Goal: Task Accomplishment & Management: Use online tool/utility

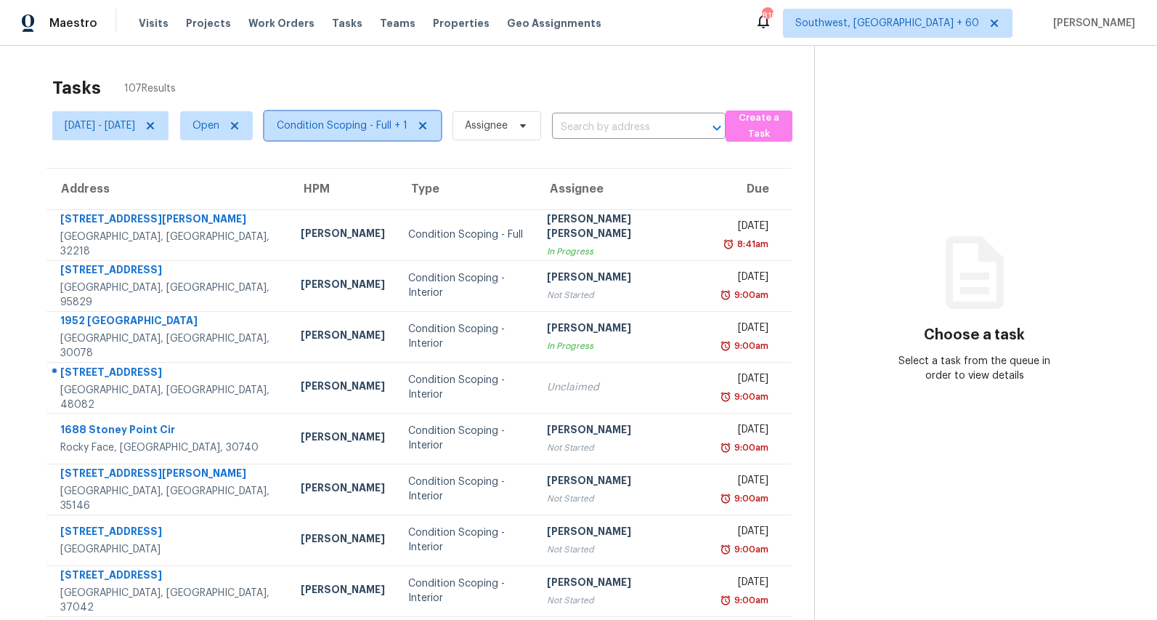
click at [379, 127] on span "Condition Scoping - Full + 1" at bounding box center [342, 125] width 131 height 15
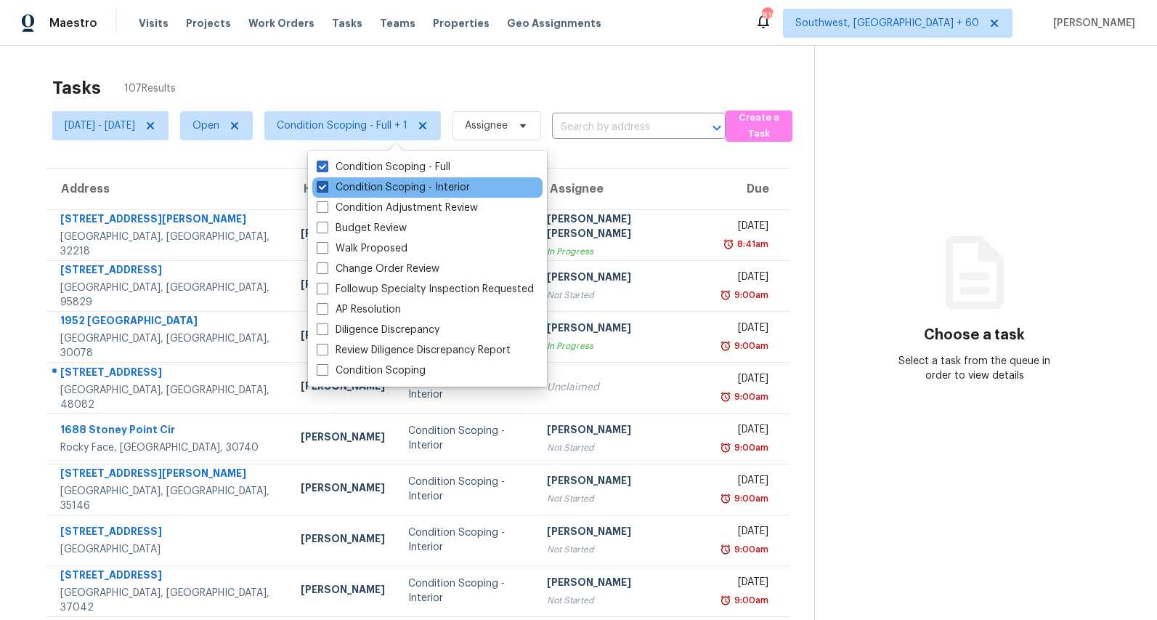
click at [360, 183] on label "Condition Scoping - Interior" at bounding box center [393, 187] width 153 height 15
click at [326, 183] on input "Condition Scoping - Interior" at bounding box center [321, 184] width 9 height 9
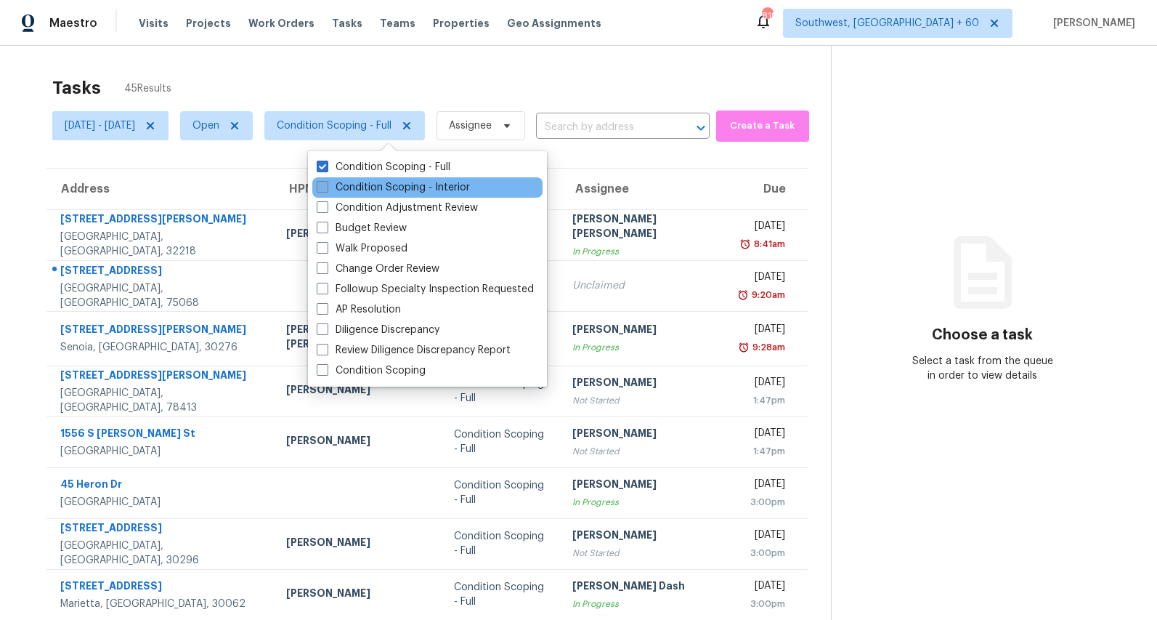
click at [360, 183] on label "Condition Scoping - Interior" at bounding box center [393, 187] width 153 height 15
click at [326, 183] on input "Condition Scoping - Interior" at bounding box center [321, 184] width 9 height 9
checkbox input "true"
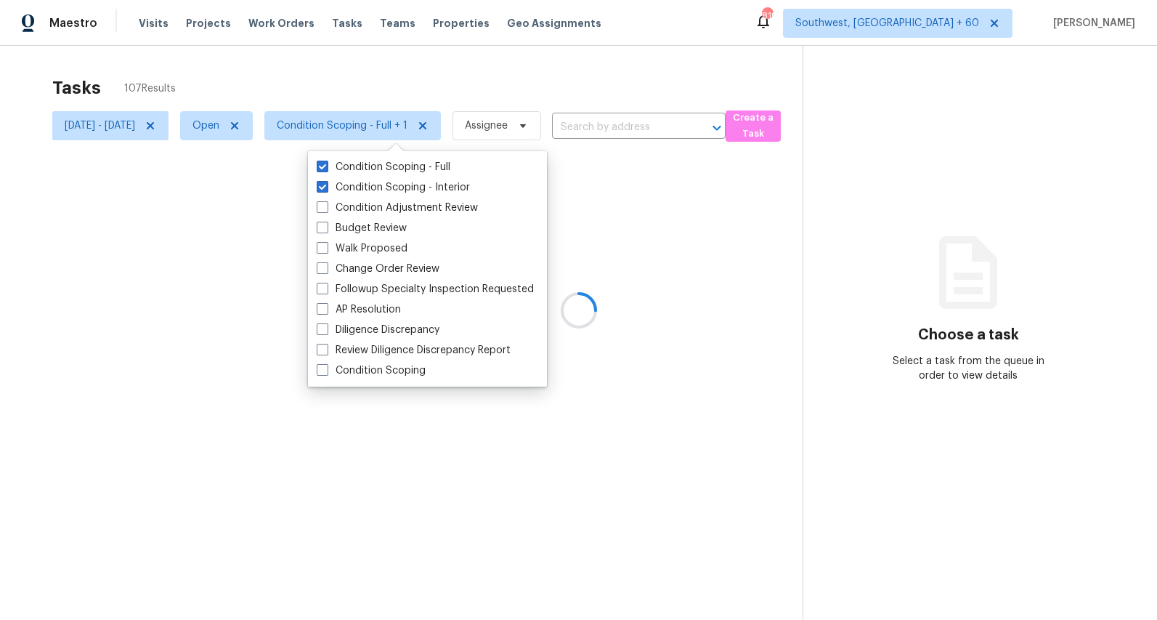
click at [232, 73] on div at bounding box center [578, 310] width 1157 height 620
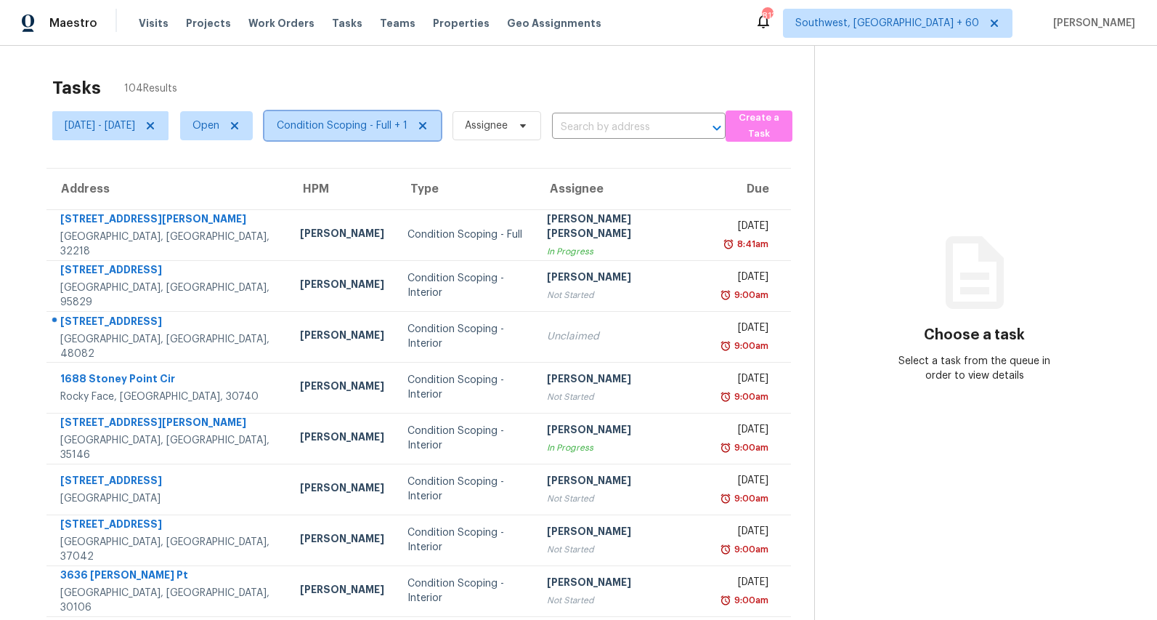
click at [388, 129] on span "Condition Scoping - Full + 1" at bounding box center [342, 125] width 131 height 15
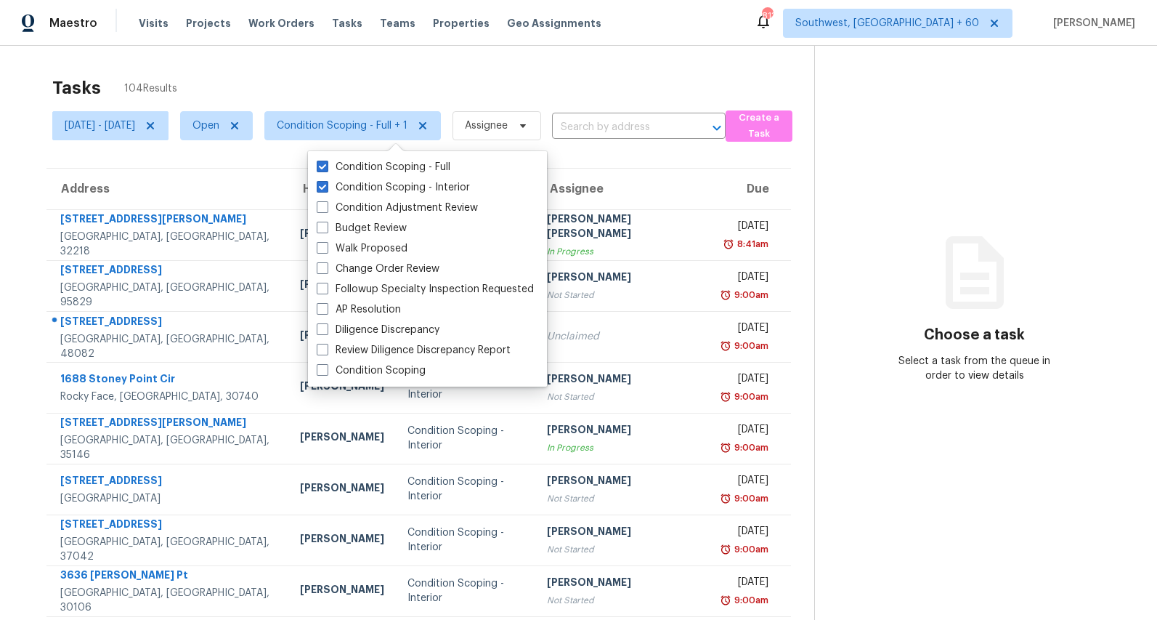
click at [277, 60] on div "Tasks 104 Results Mon, Aug 11 - Fri, Aug 15 Open Condition Scoping - Full + 1 A…" at bounding box center [578, 401] width 1157 height 711
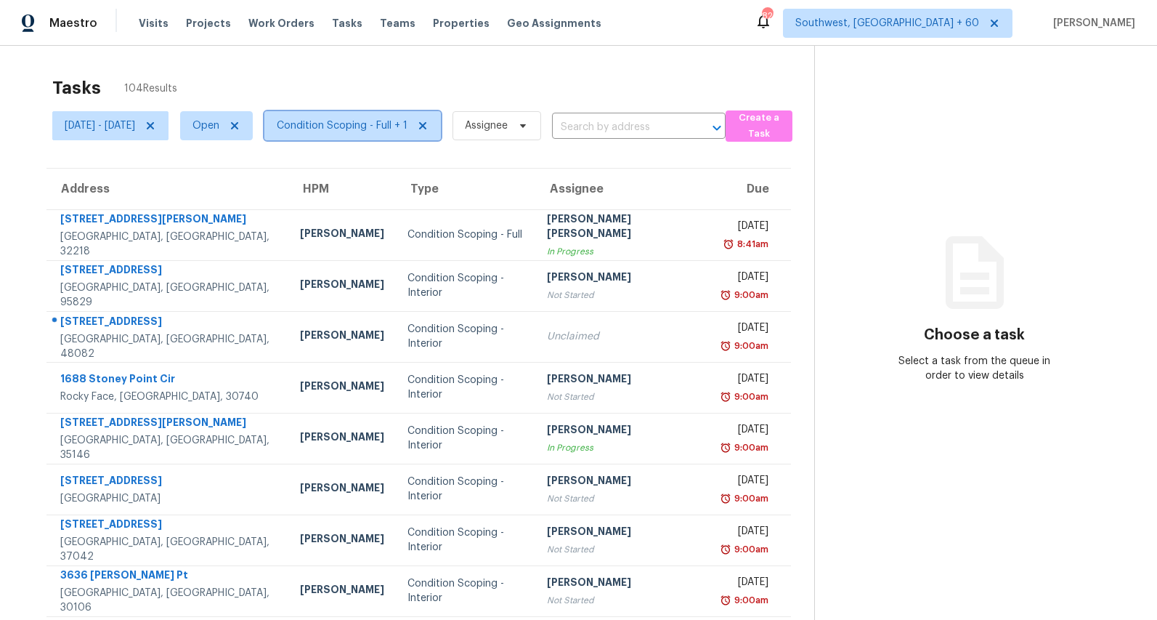
click at [379, 129] on span "Condition Scoping - Full + 1" at bounding box center [342, 125] width 131 height 15
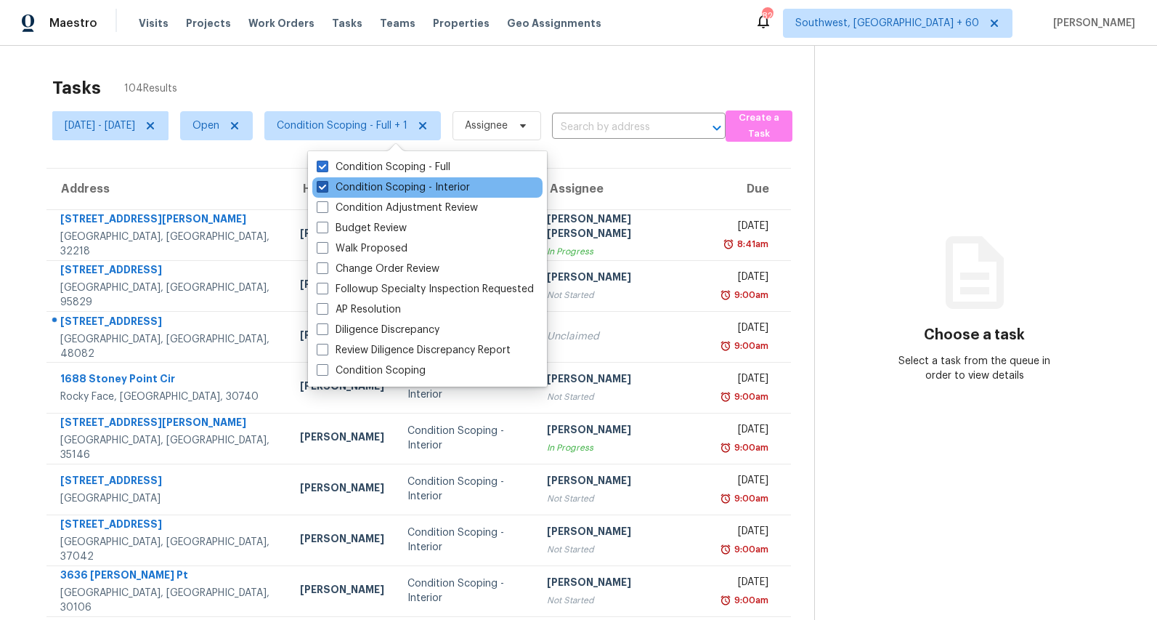
click at [366, 185] on label "Condition Scoping - Interior" at bounding box center [393, 187] width 153 height 15
click at [326, 185] on input "Condition Scoping - Interior" at bounding box center [321, 184] width 9 height 9
checkbox input "false"
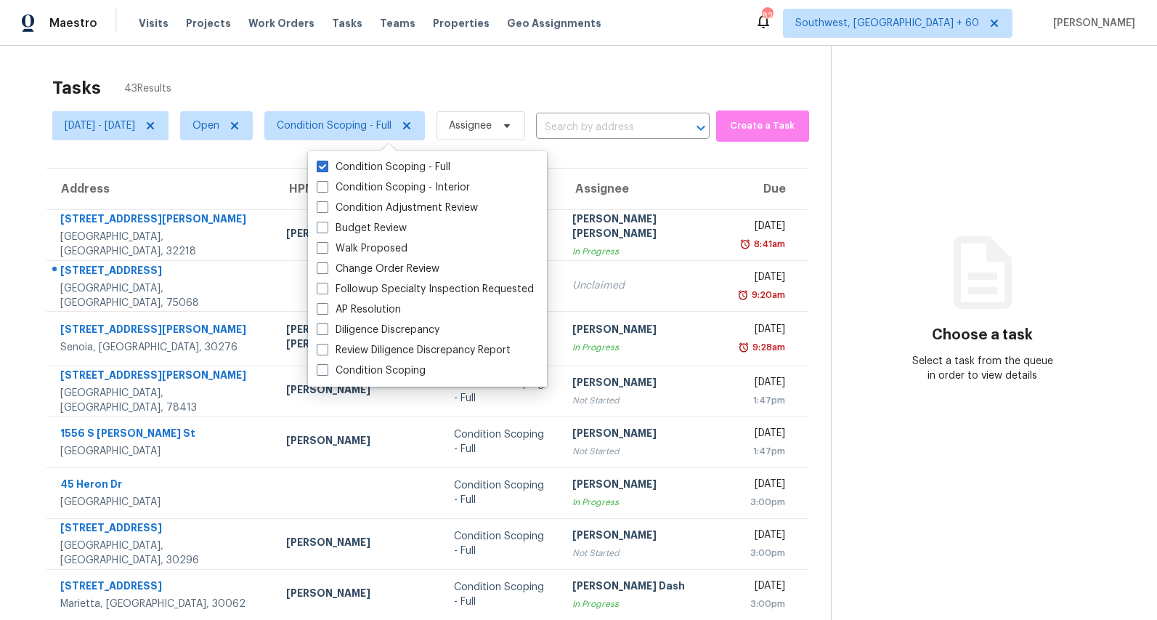
click at [389, 70] on div "Tasks 43 Results" at bounding box center [441, 88] width 779 height 38
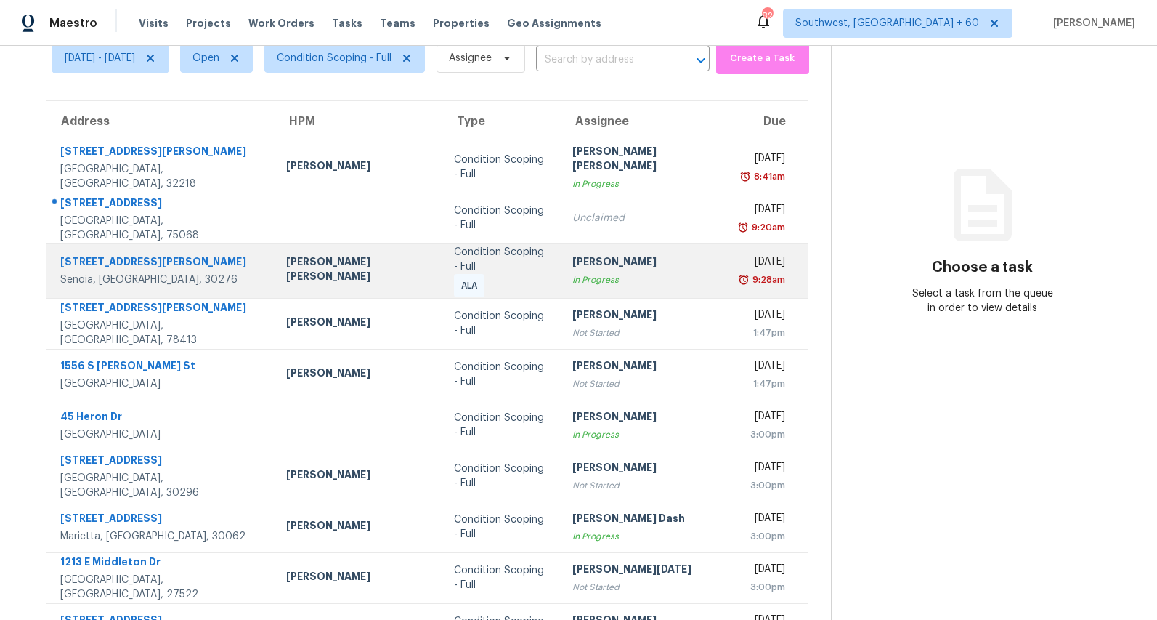
scroll to position [137, 0]
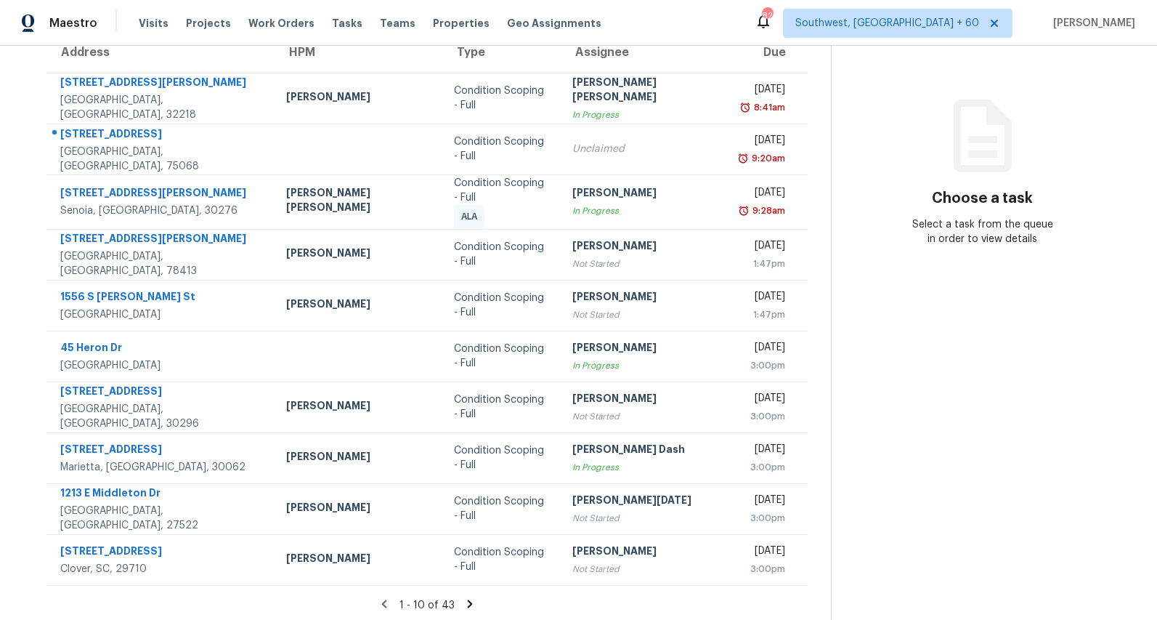
click at [467, 599] on icon at bounding box center [469, 603] width 5 height 8
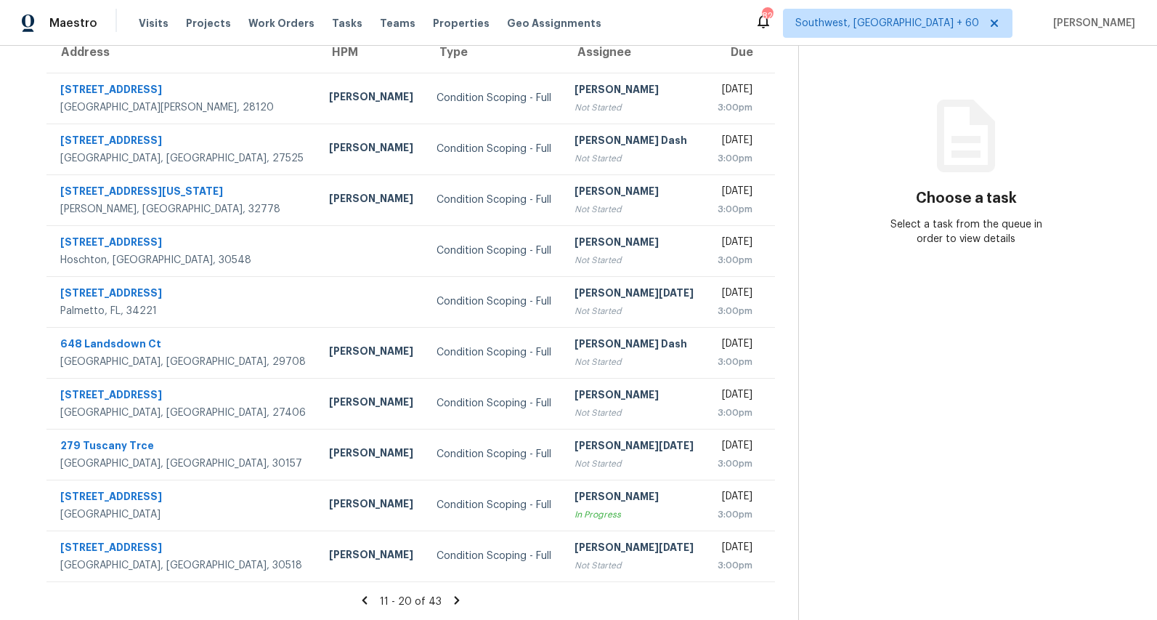
click at [463, 596] on icon at bounding box center [456, 599] width 13 height 13
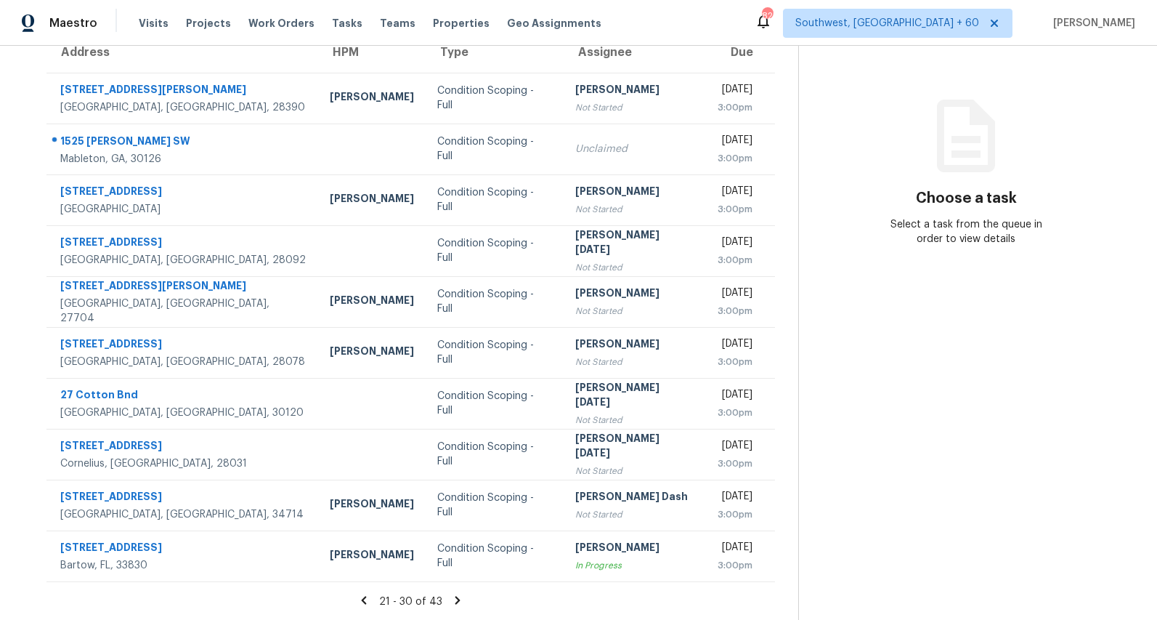
click at [460, 597] on icon at bounding box center [457, 600] width 5 height 8
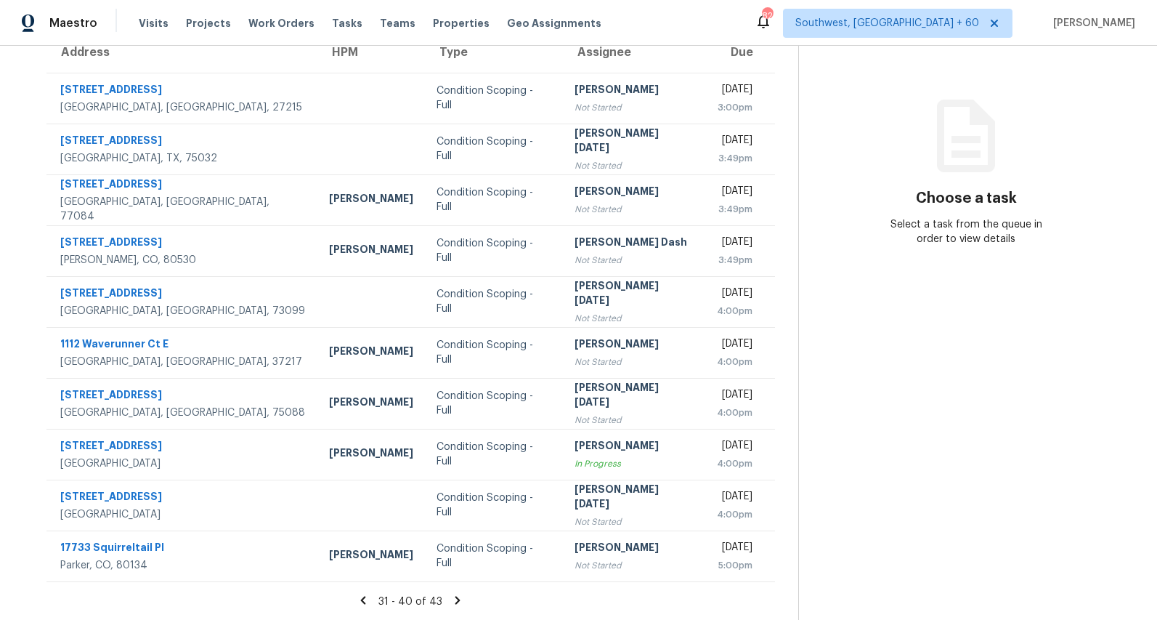
click at [464, 597] on icon at bounding box center [457, 599] width 13 height 13
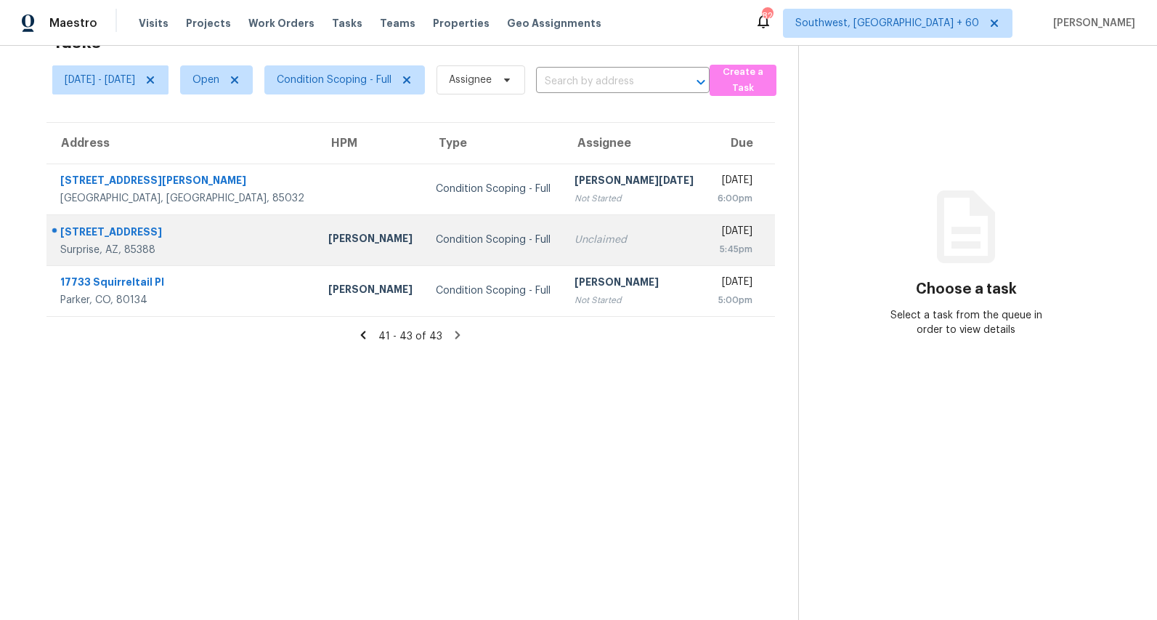
scroll to position [0, 0]
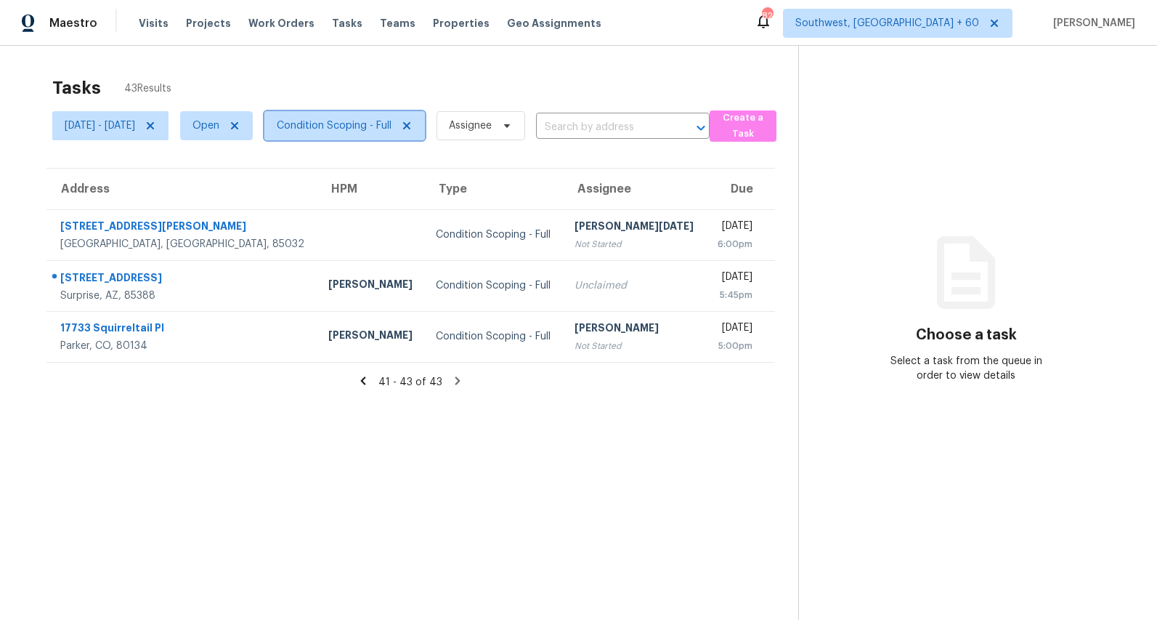
click at [354, 129] on span "Condition Scoping - Full" at bounding box center [334, 125] width 115 height 15
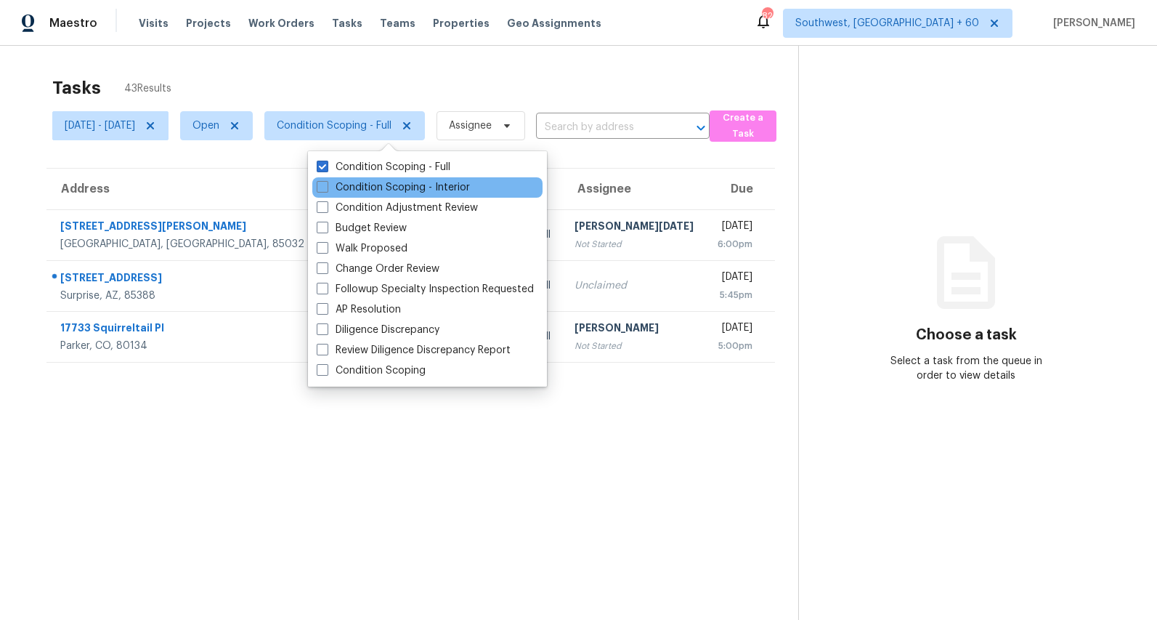
click at [346, 177] on div "Condition Scoping - Interior" at bounding box center [427, 187] width 230 height 20
click at [345, 184] on label "Condition Scoping - Interior" at bounding box center [393, 187] width 153 height 15
click at [326, 184] on input "Condition Scoping - Interior" at bounding box center [321, 184] width 9 height 9
checkbox input "true"
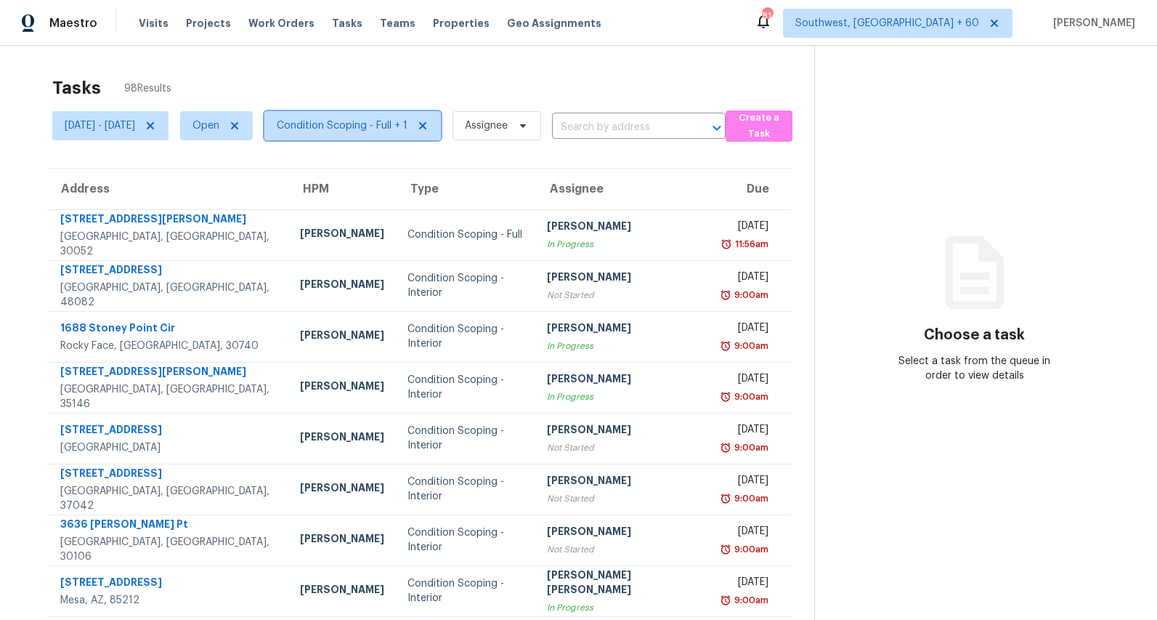
click at [393, 134] on span "Condition Scoping - Full + 1" at bounding box center [352, 125] width 176 height 29
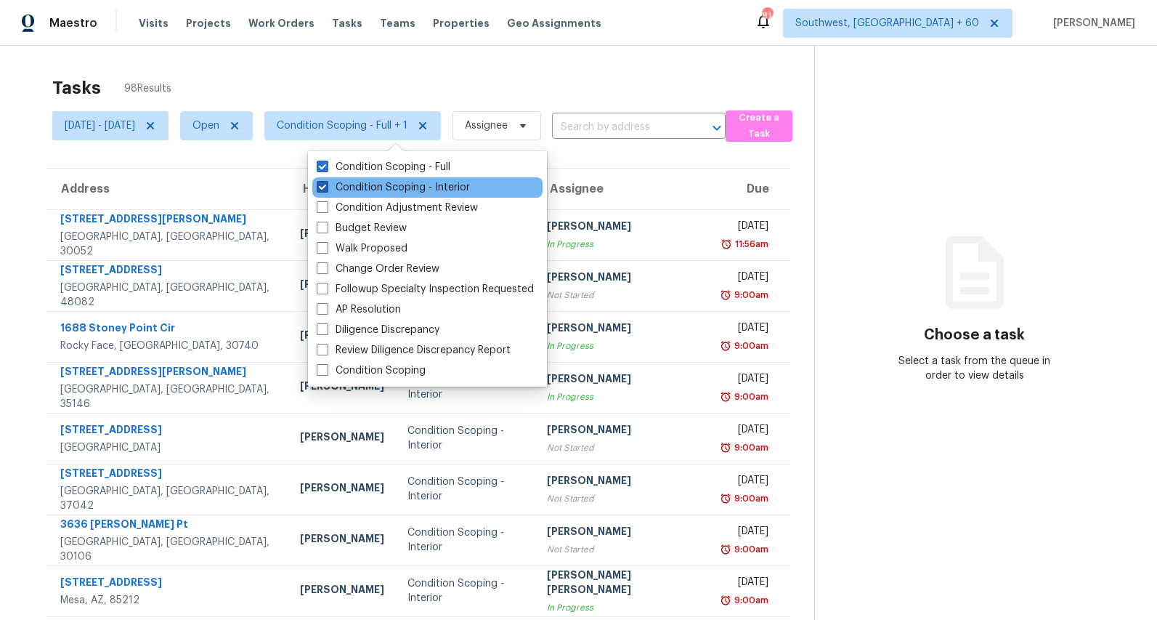
click at [378, 182] on label "Condition Scoping - Interior" at bounding box center [393, 187] width 153 height 15
click at [326, 182] on input "Condition Scoping - Interior" at bounding box center [321, 184] width 9 height 9
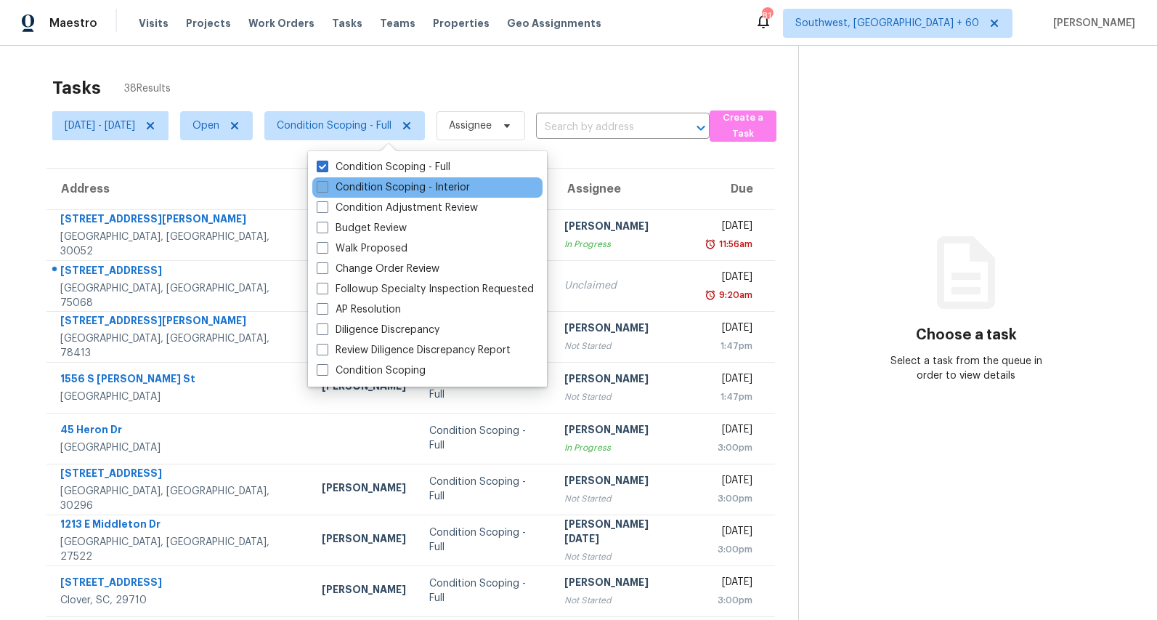
click at [363, 189] on label "Condition Scoping - Interior" at bounding box center [393, 187] width 153 height 15
click at [326, 189] on input "Condition Scoping - Interior" at bounding box center [321, 184] width 9 height 9
checkbox input "true"
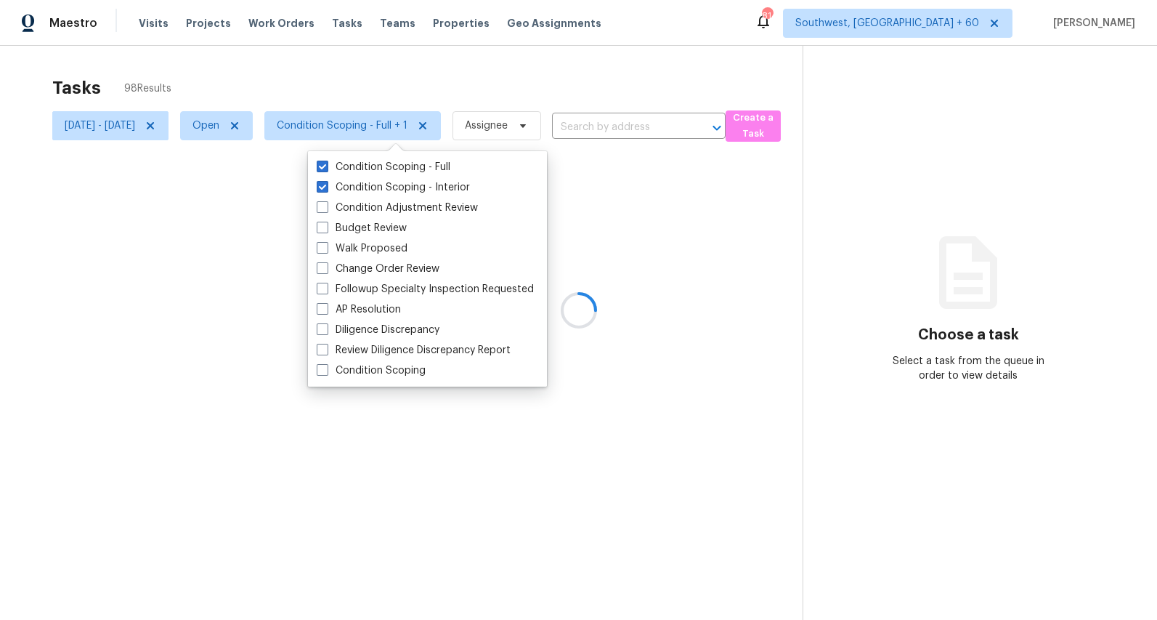
click at [292, 82] on div "Tasks 98 Results" at bounding box center [427, 88] width 750 height 38
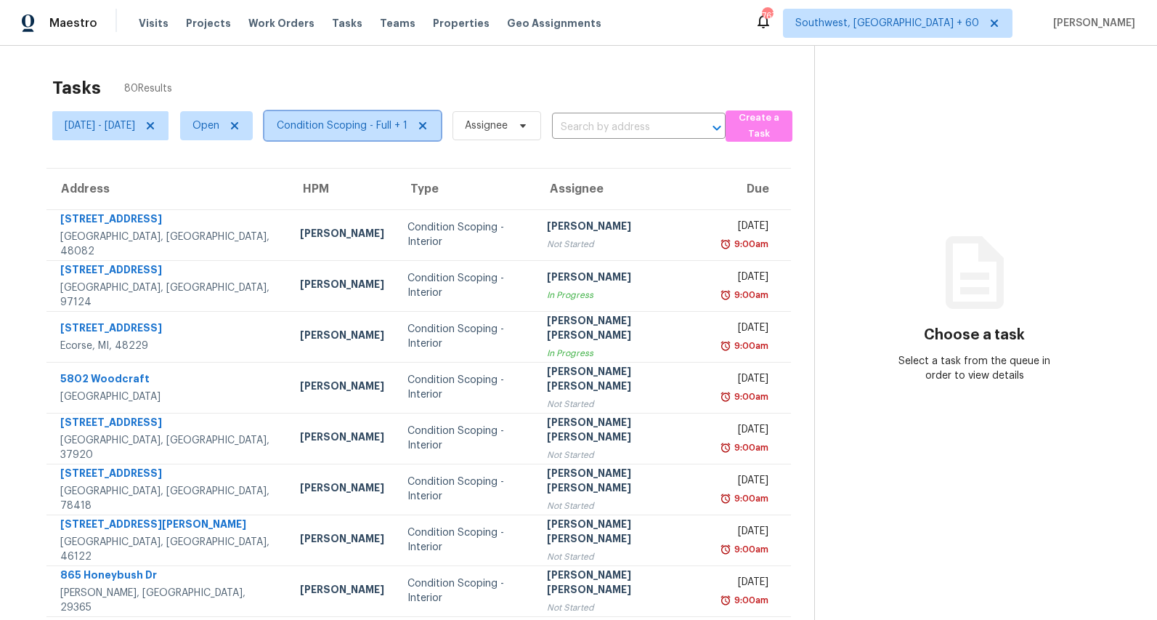
click at [343, 123] on span "Condition Scoping - Full + 1" at bounding box center [342, 125] width 131 height 15
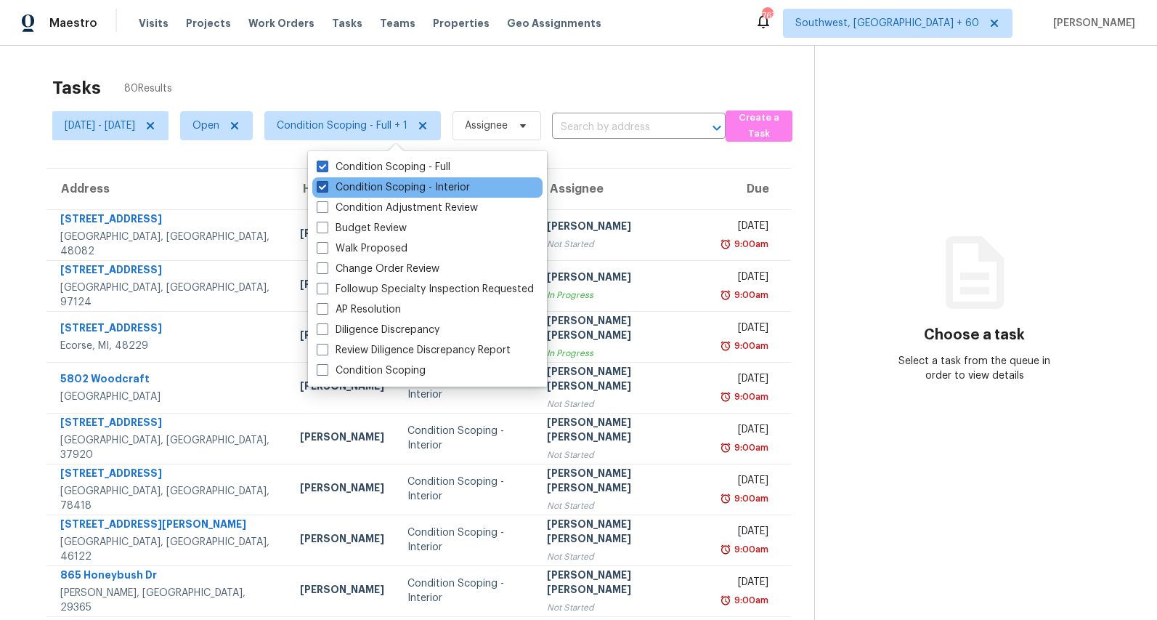
click at [339, 183] on label "Condition Scoping - Interior" at bounding box center [393, 187] width 153 height 15
click at [326, 183] on input "Condition Scoping - Interior" at bounding box center [321, 184] width 9 height 9
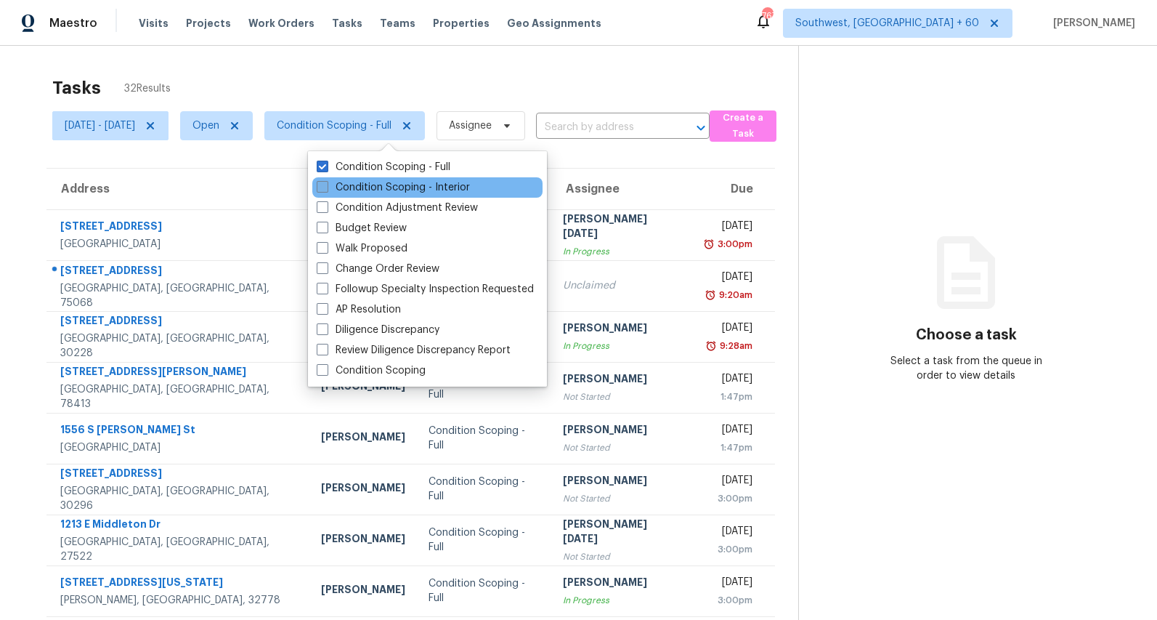
click at [339, 183] on label "Condition Scoping - Interior" at bounding box center [393, 187] width 153 height 15
click at [326, 183] on input "Condition Scoping - Interior" at bounding box center [321, 184] width 9 height 9
checkbox input "true"
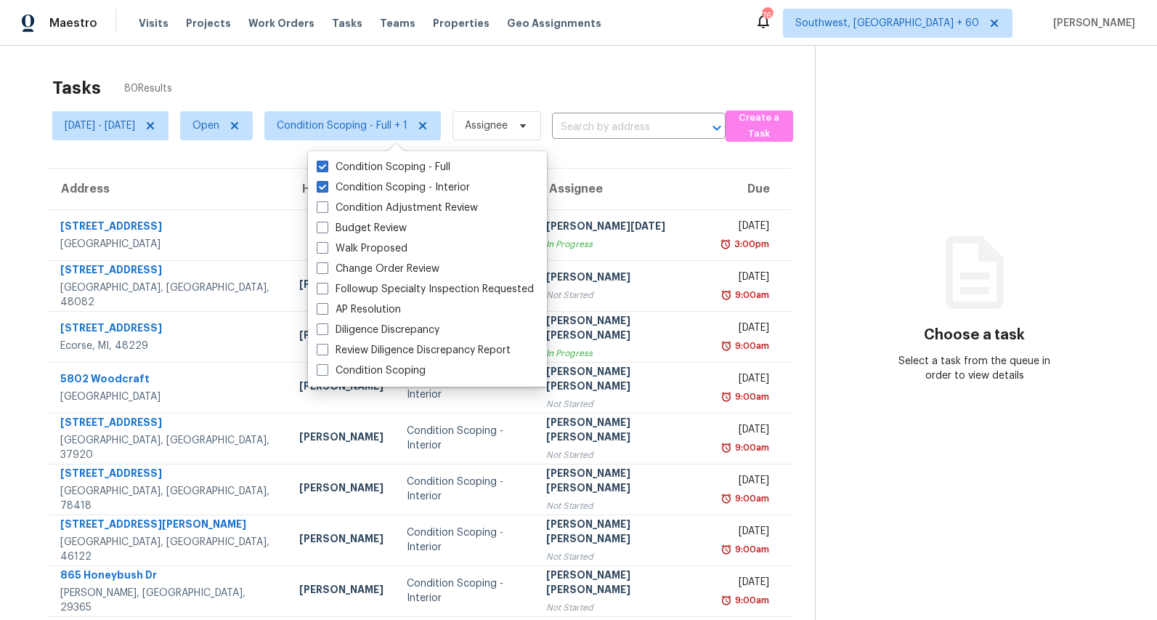
click at [352, 89] on div "Tasks 80 Results" at bounding box center [433, 88] width 763 height 38
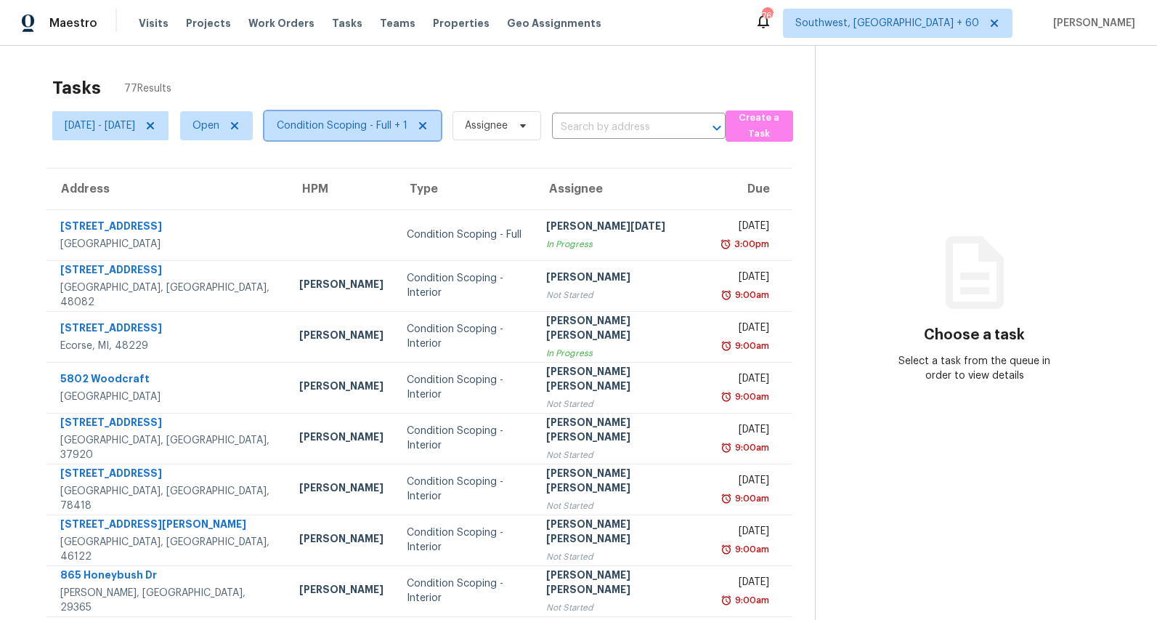
click at [383, 129] on span "Condition Scoping - Full + 1" at bounding box center [342, 125] width 131 height 15
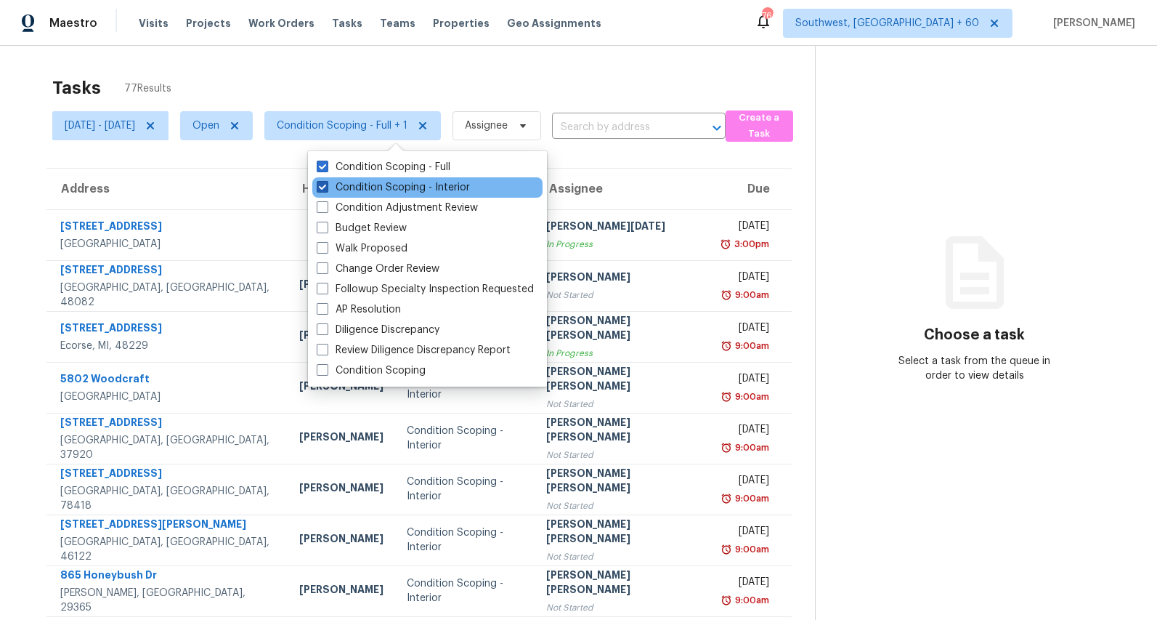
click at [378, 188] on label "Condition Scoping - Interior" at bounding box center [393, 187] width 153 height 15
click at [326, 188] on input "Condition Scoping - Interior" at bounding box center [321, 184] width 9 height 9
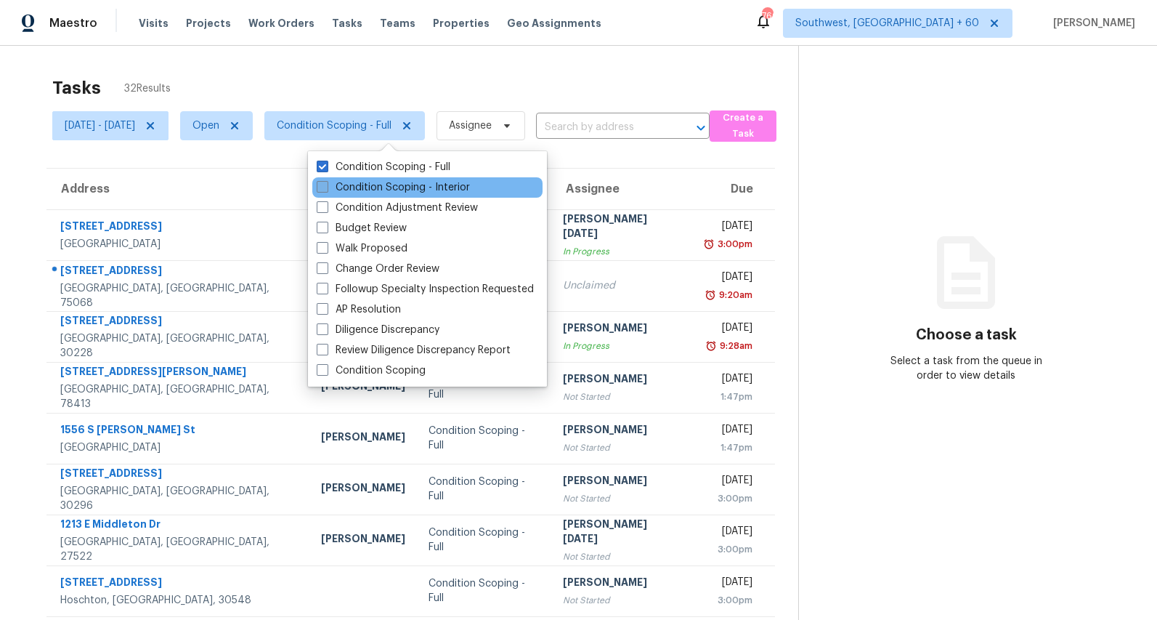
click at [378, 188] on label "Condition Scoping - Interior" at bounding box center [393, 187] width 153 height 15
click at [326, 188] on input "Condition Scoping - Interior" at bounding box center [321, 184] width 9 height 9
checkbox input "true"
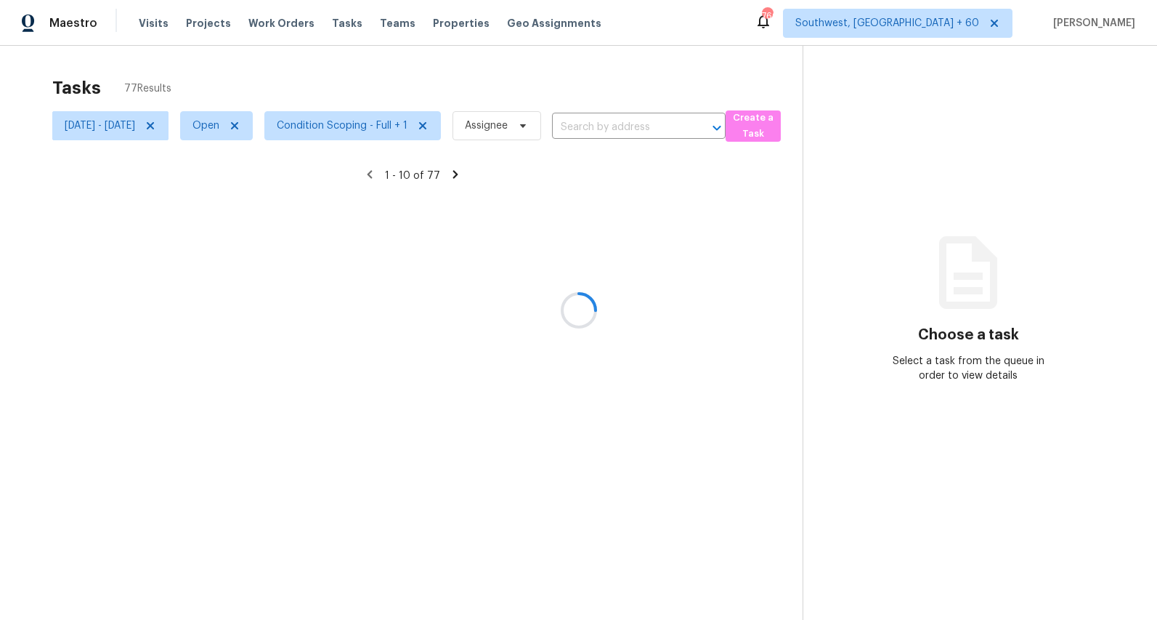
click at [360, 44] on div at bounding box center [578, 310] width 1157 height 620
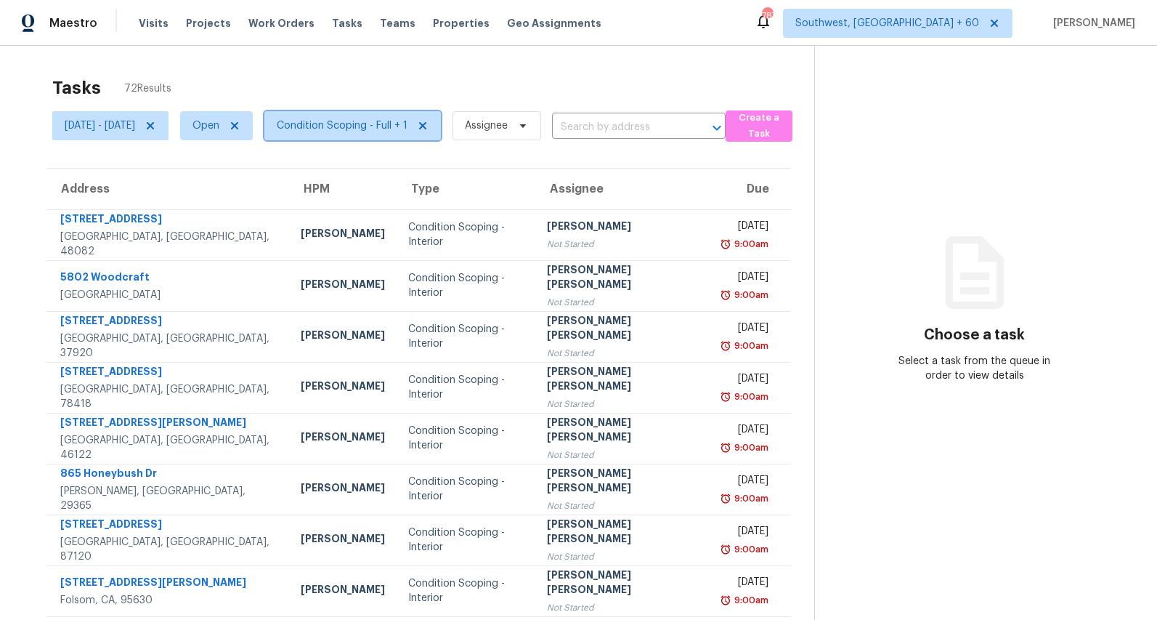
click at [353, 122] on span "Condition Scoping - Full + 1" at bounding box center [342, 125] width 131 height 15
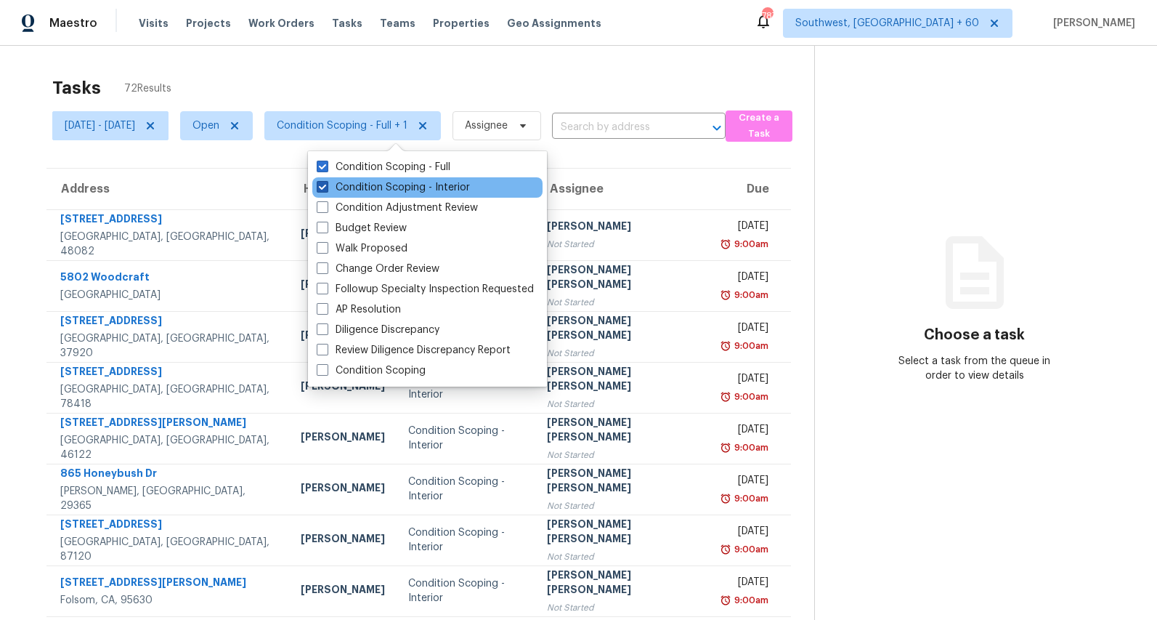
click at [346, 190] on label "Condition Scoping - Interior" at bounding box center [393, 187] width 153 height 15
click at [326, 190] on input "Condition Scoping - Interior" at bounding box center [321, 184] width 9 height 9
checkbox input "false"
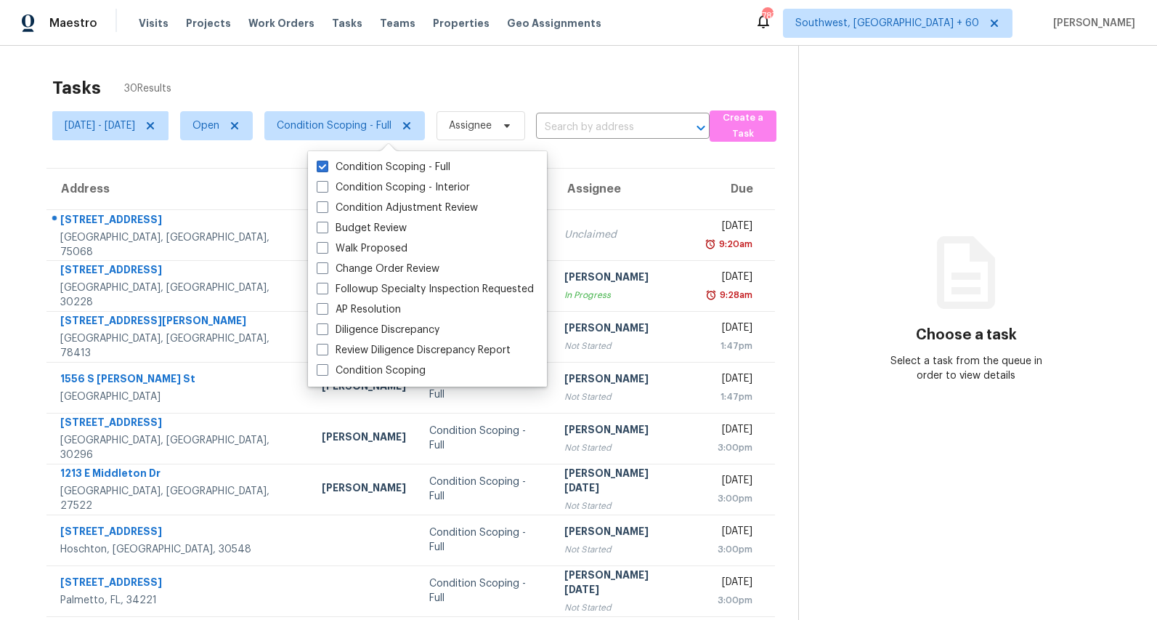
click at [313, 73] on div "Tasks 30 Results" at bounding box center [425, 88] width 746 height 38
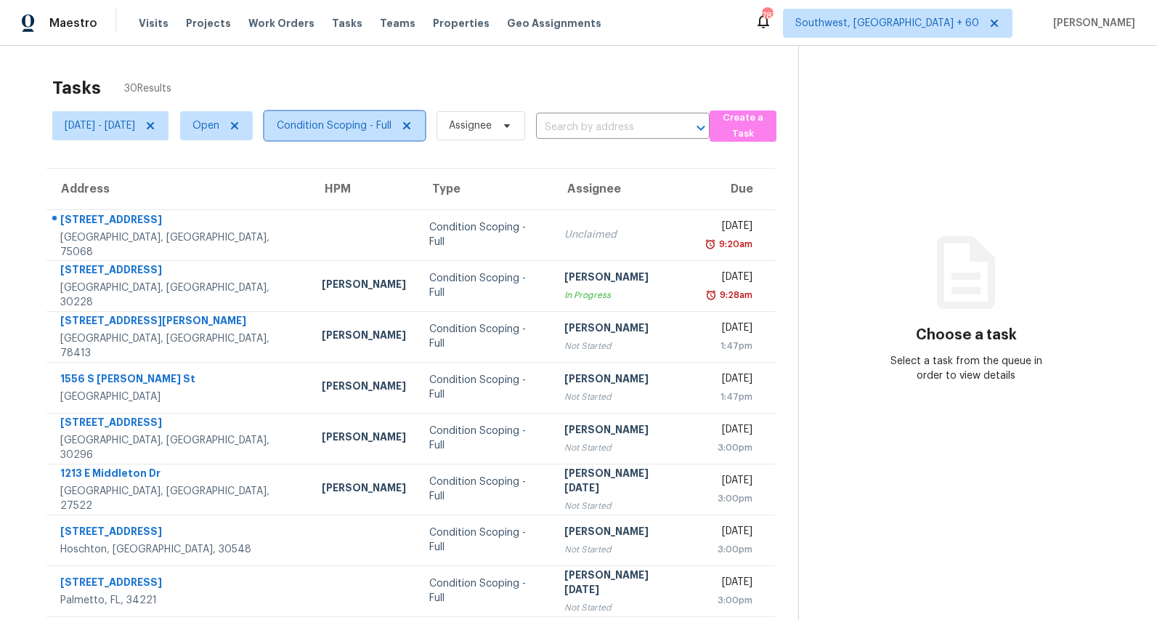
click at [389, 125] on span "Condition Scoping - Full" at bounding box center [334, 125] width 115 height 15
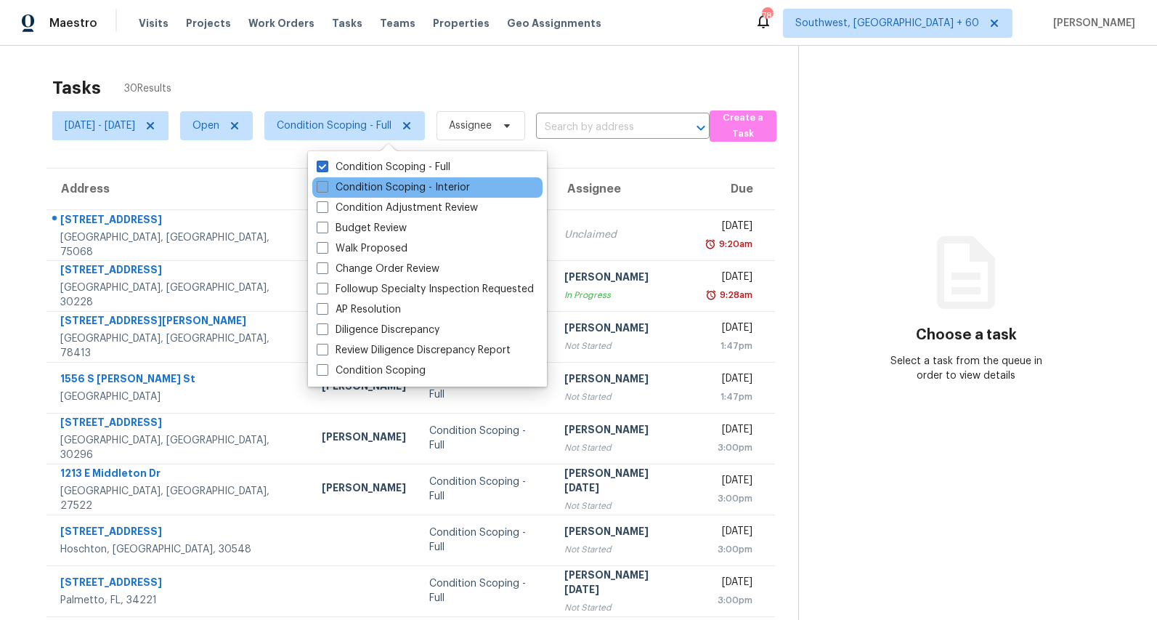
click at [381, 194] on label "Condition Scoping - Interior" at bounding box center [393, 187] width 153 height 15
click at [326, 190] on input "Condition Scoping - Interior" at bounding box center [321, 184] width 9 height 9
checkbox input "true"
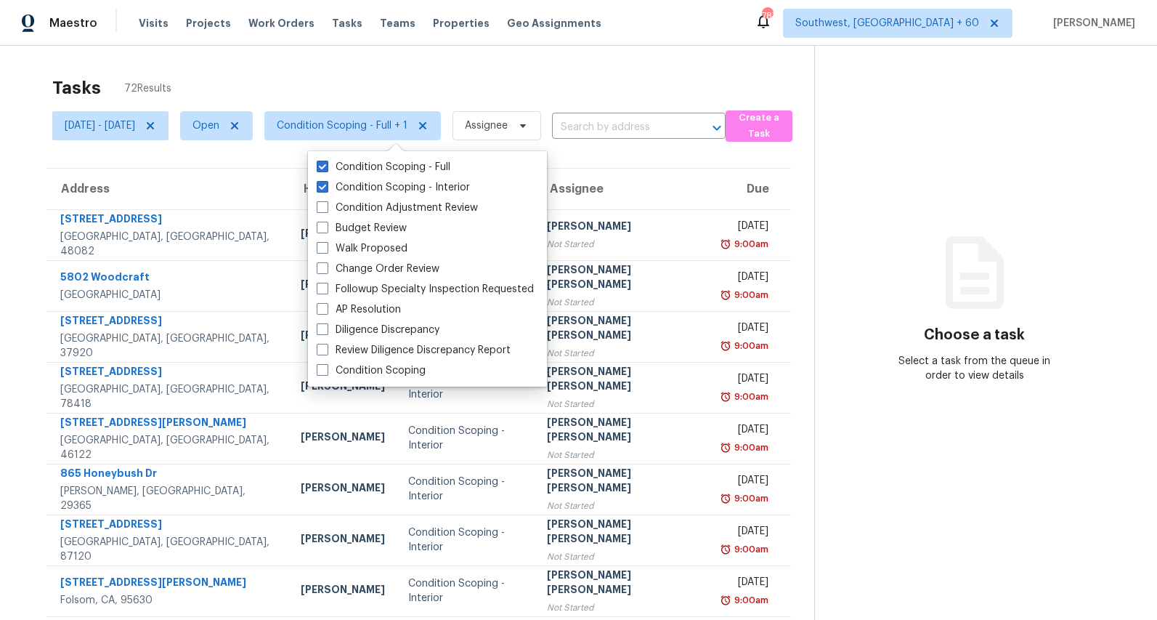
click at [338, 86] on div "Tasks 72 Results" at bounding box center [433, 88] width 762 height 38
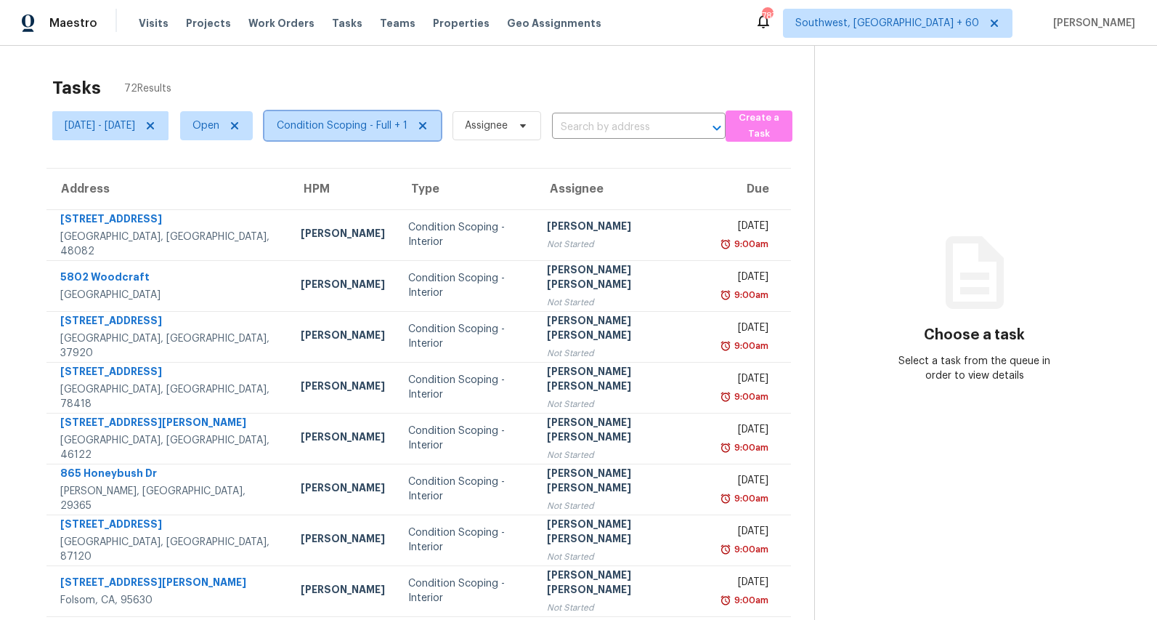
click at [407, 123] on span "Condition Scoping - Full + 1" at bounding box center [342, 125] width 131 height 15
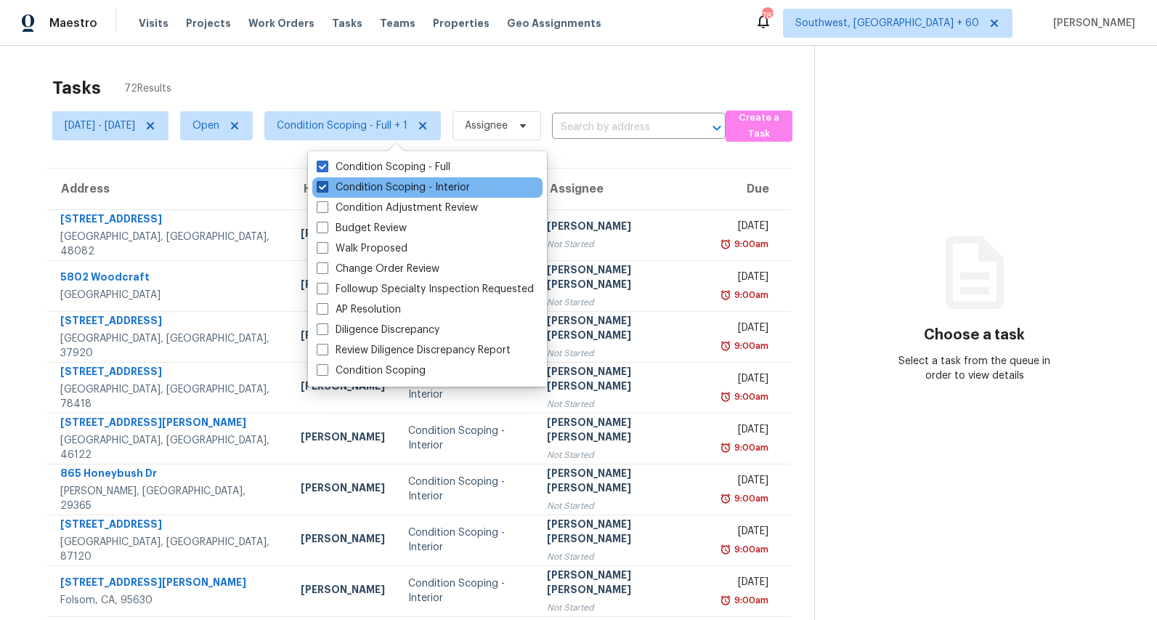
click at [397, 185] on label "Condition Scoping - Interior" at bounding box center [393, 187] width 153 height 15
click at [326, 185] on input "Condition Scoping - Interior" at bounding box center [321, 184] width 9 height 9
checkbox input "false"
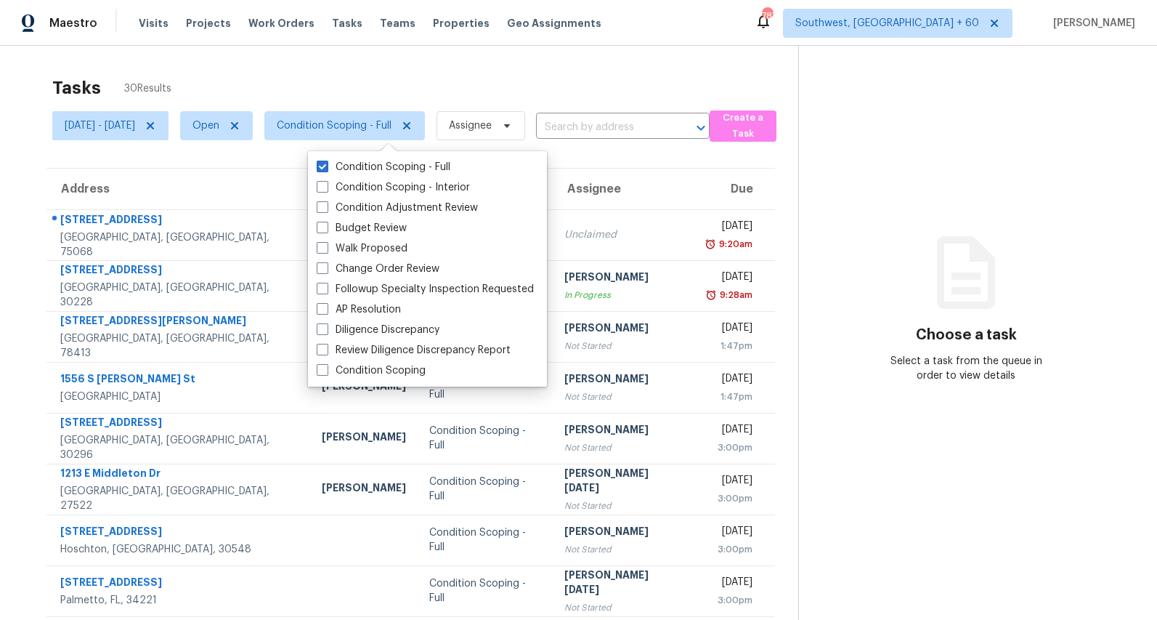
click at [322, 85] on div "Tasks 30 Results" at bounding box center [425, 88] width 746 height 38
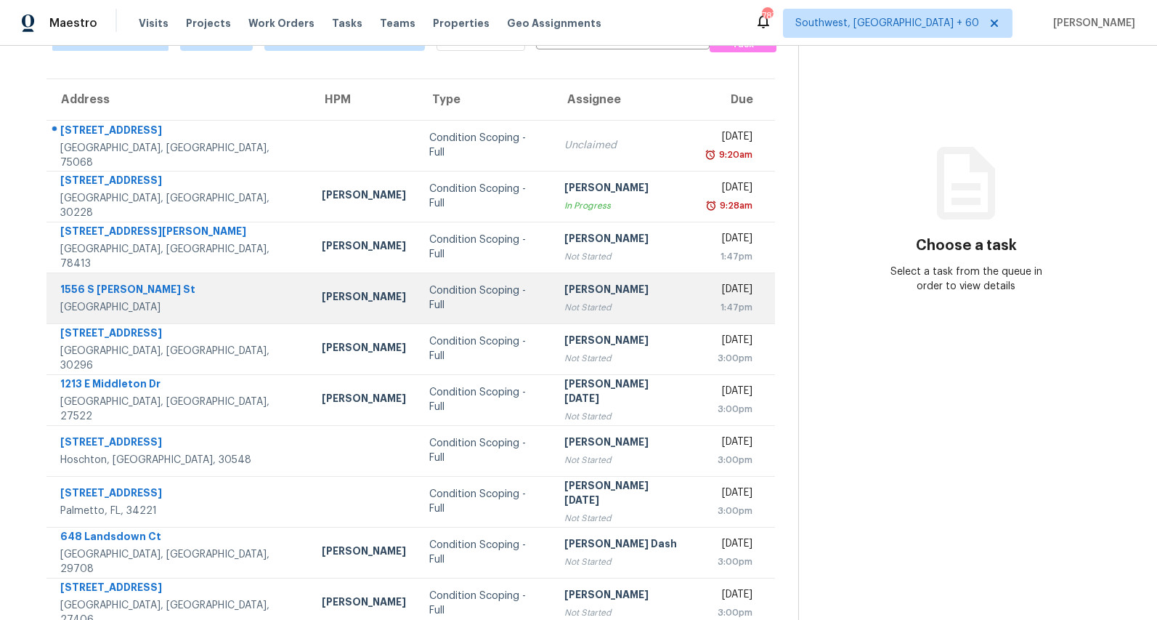
scroll to position [137, 0]
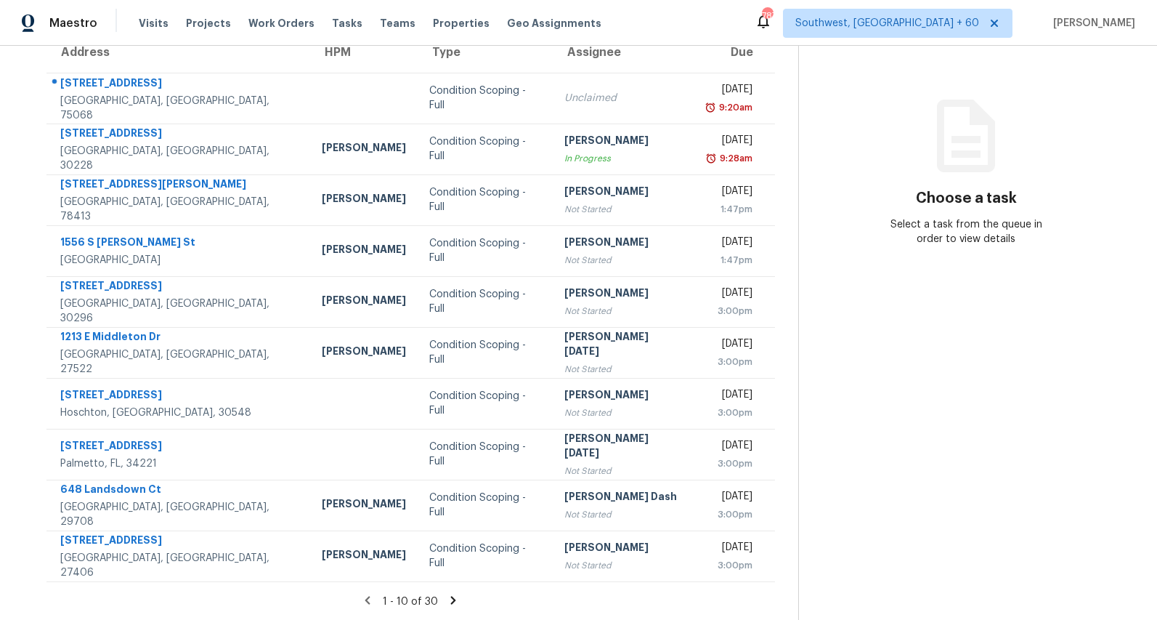
click at [460, 598] on icon at bounding box center [453, 599] width 13 height 13
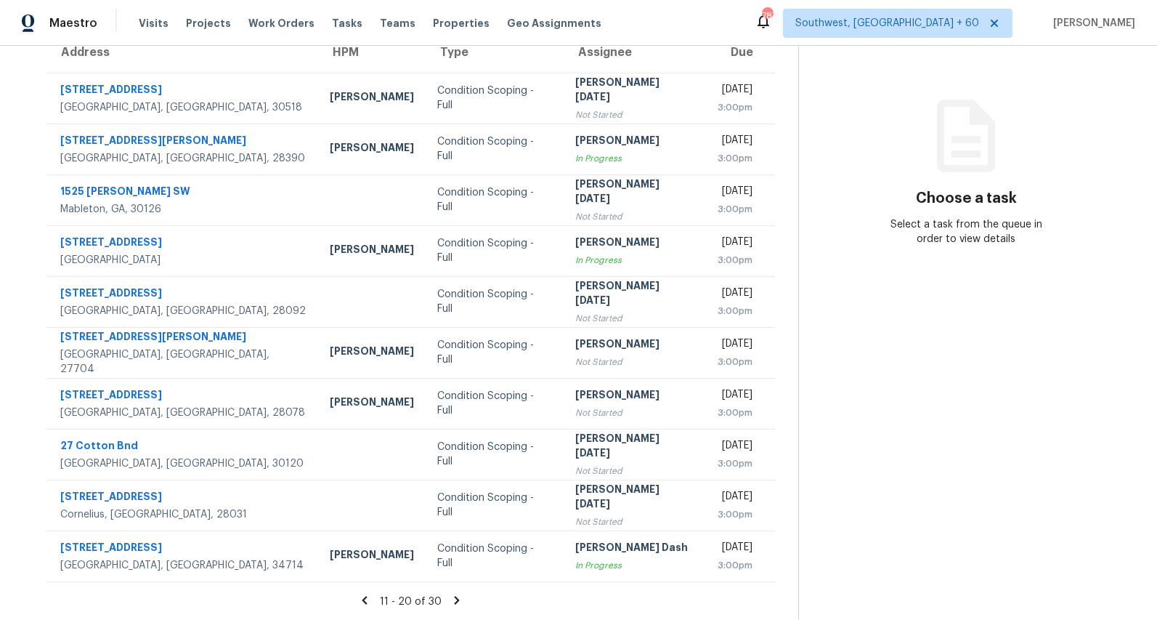
click at [463, 601] on icon at bounding box center [456, 599] width 13 height 13
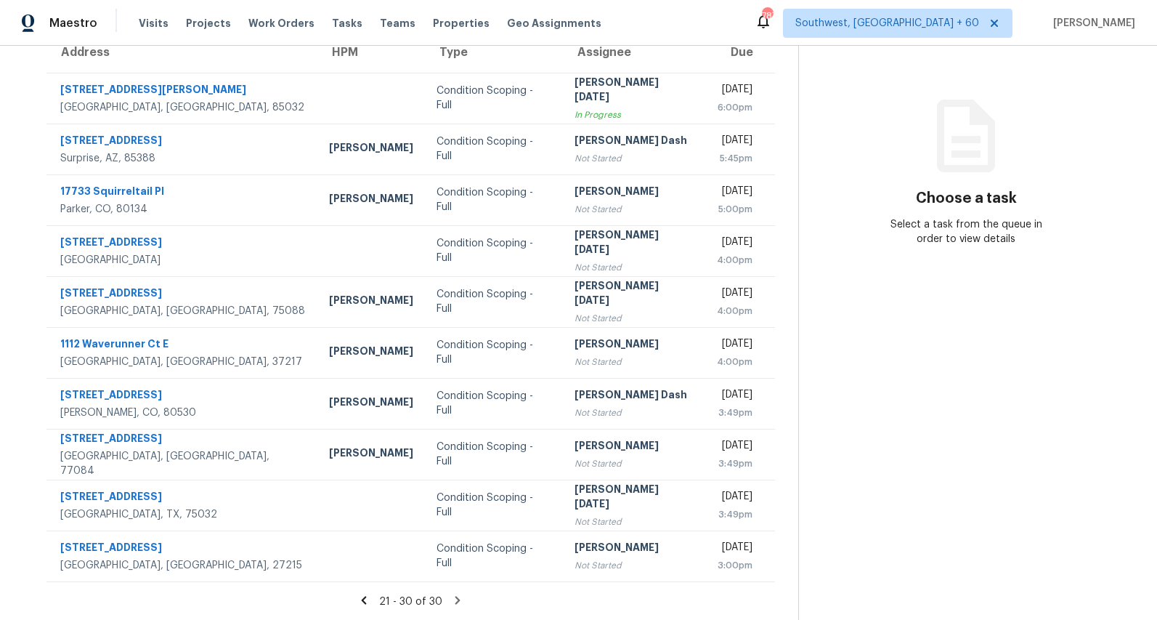
click at [366, 603] on icon at bounding box center [363, 600] width 5 height 8
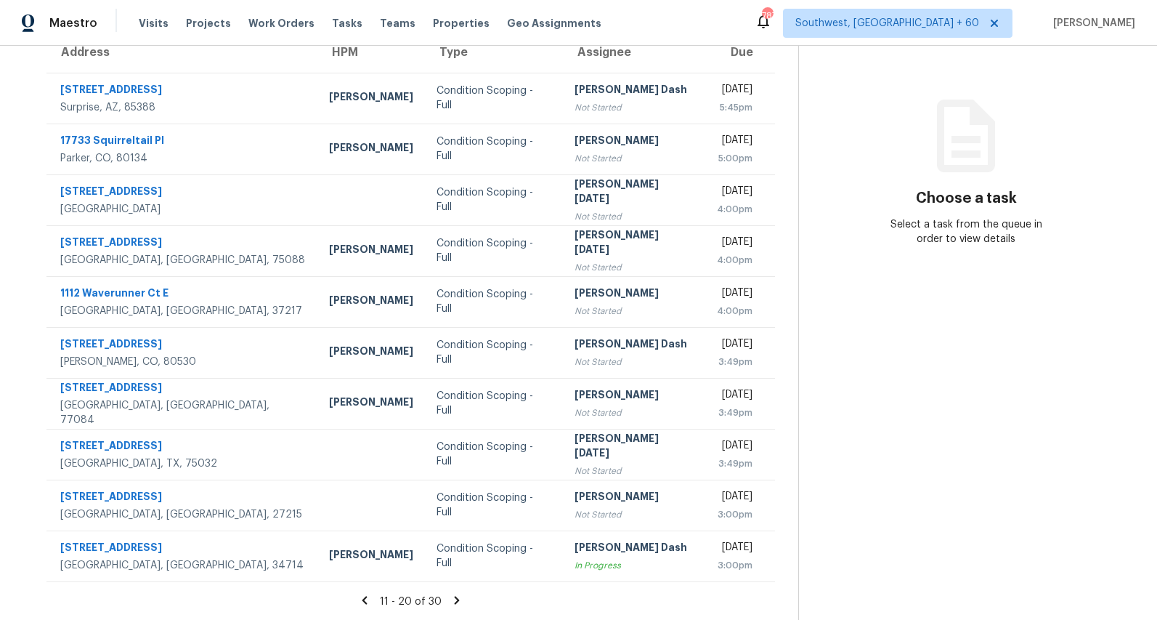
click at [367, 601] on icon at bounding box center [364, 600] width 5 height 8
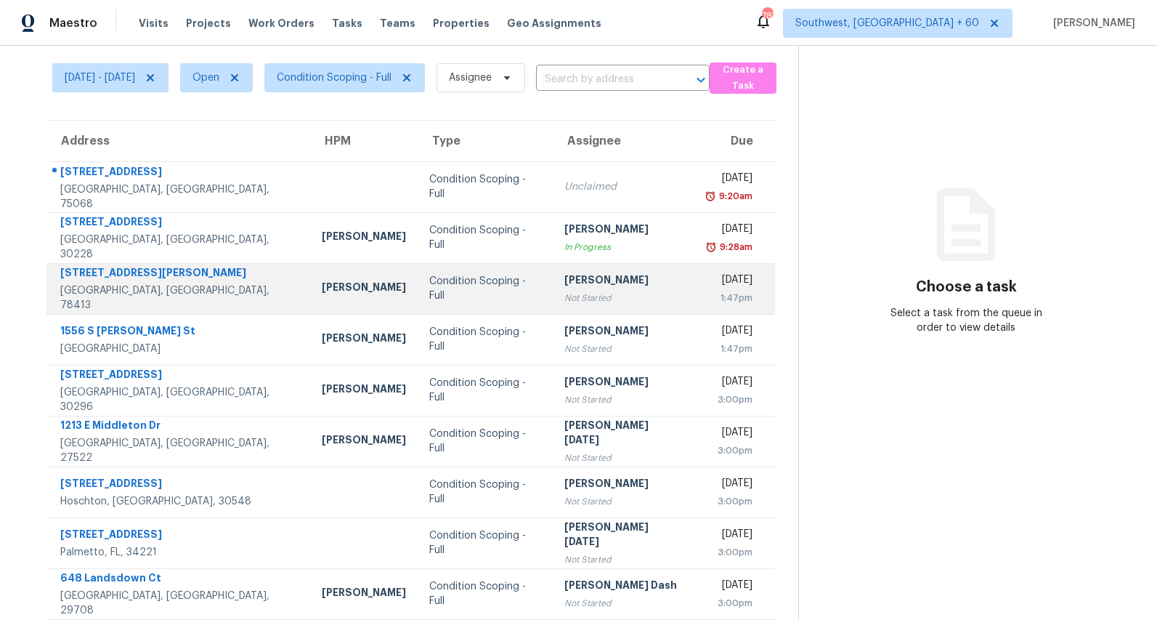
scroll to position [0, 0]
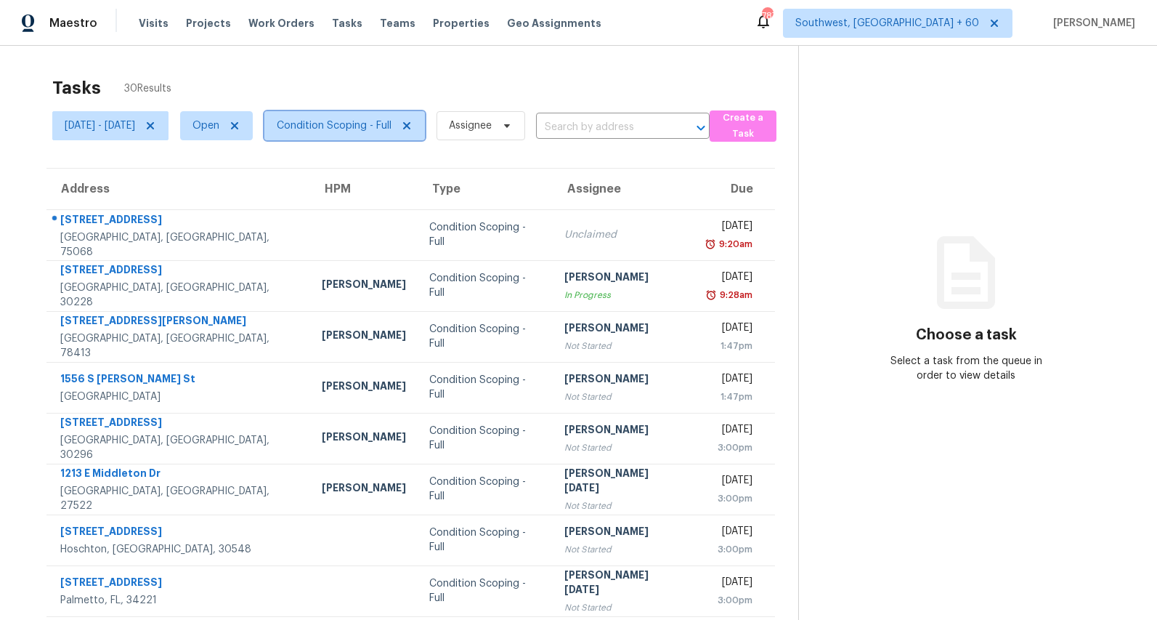
click at [344, 126] on span "Condition Scoping - Full" at bounding box center [334, 125] width 115 height 15
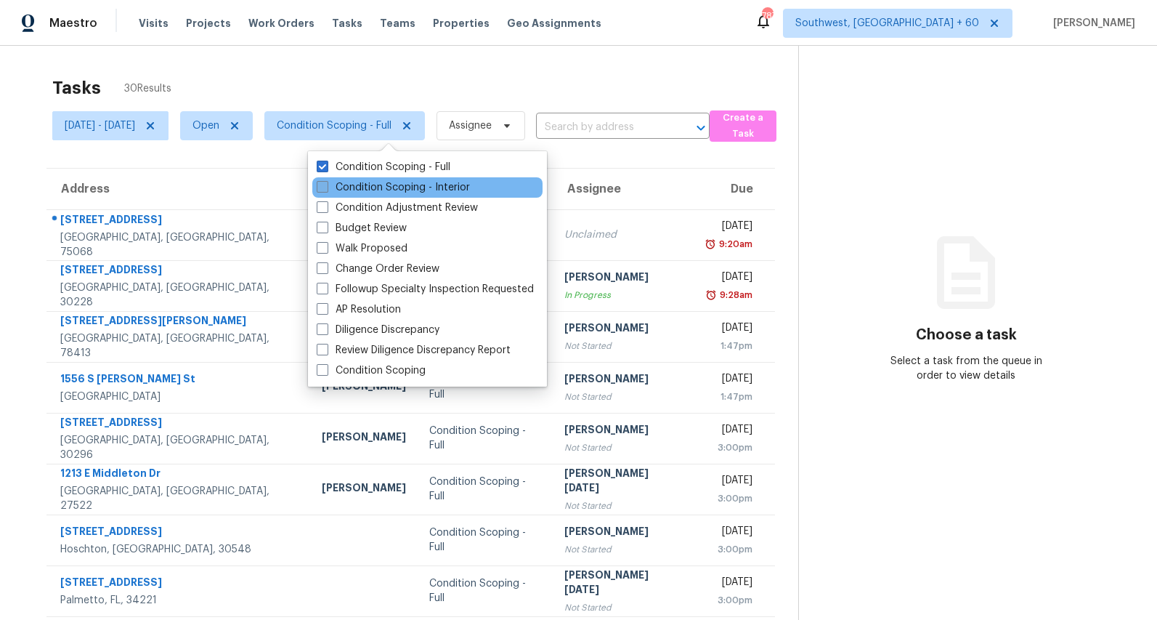
click at [351, 187] on label "Condition Scoping - Interior" at bounding box center [393, 187] width 153 height 15
click at [326, 187] on input "Condition Scoping - Interior" at bounding box center [321, 184] width 9 height 9
checkbox input "true"
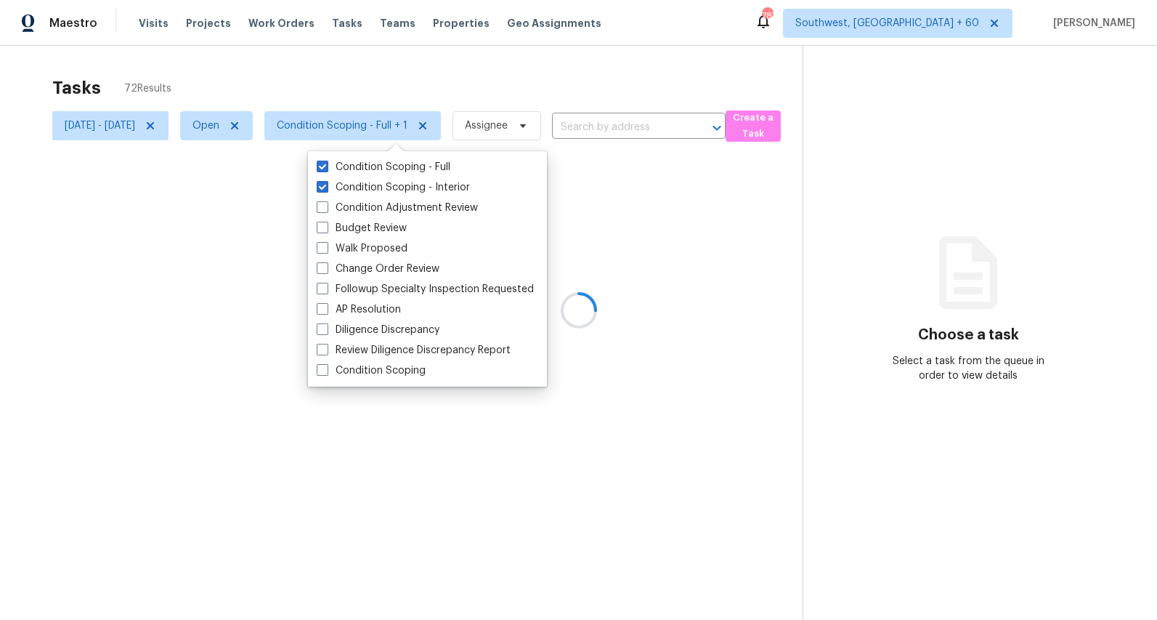
click at [290, 64] on div at bounding box center [578, 310] width 1157 height 620
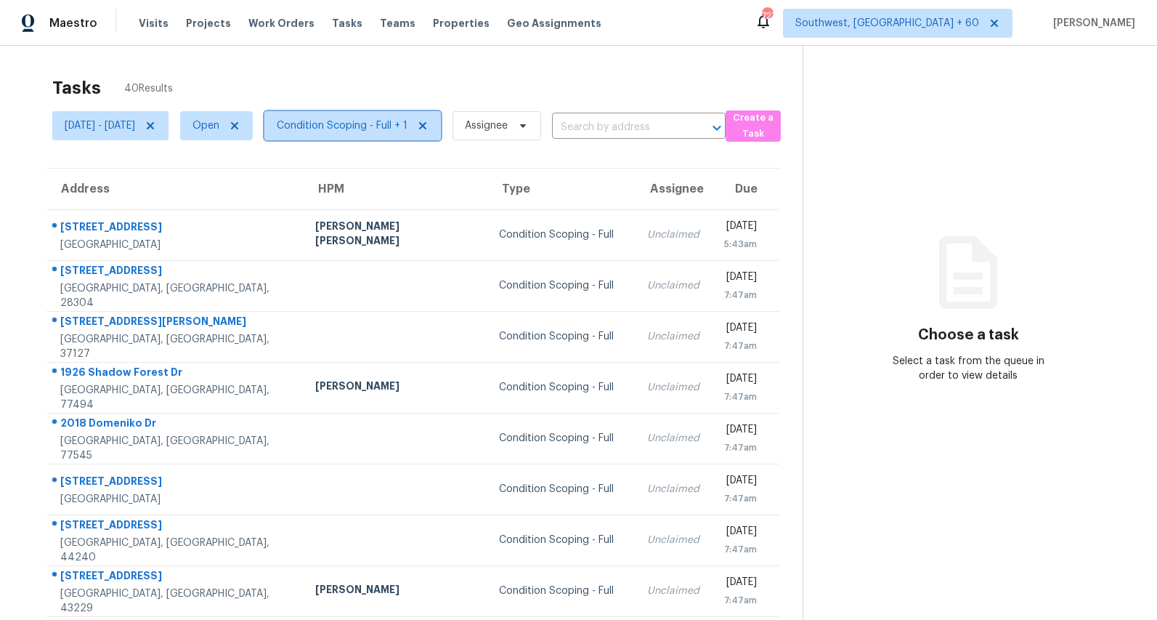
click at [383, 131] on span "Condition Scoping - Full + 1" at bounding box center [342, 125] width 131 height 15
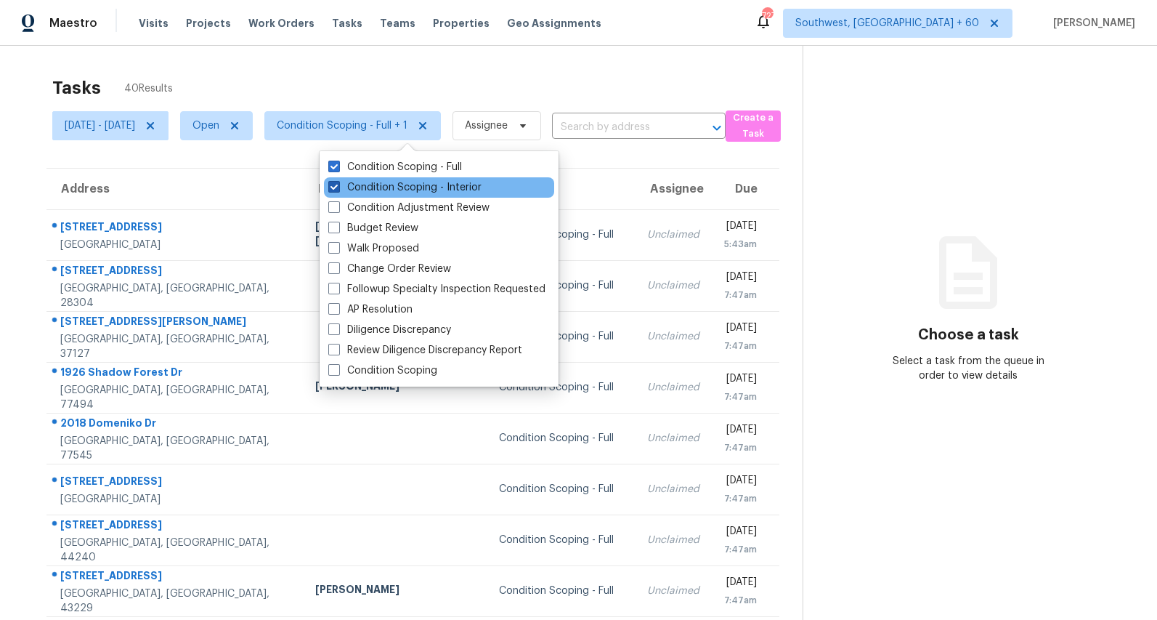
click at [365, 192] on label "Condition Scoping - Interior" at bounding box center [404, 187] width 153 height 15
click at [338, 190] on input "Condition Scoping - Interior" at bounding box center [332, 184] width 9 height 9
checkbox input "false"
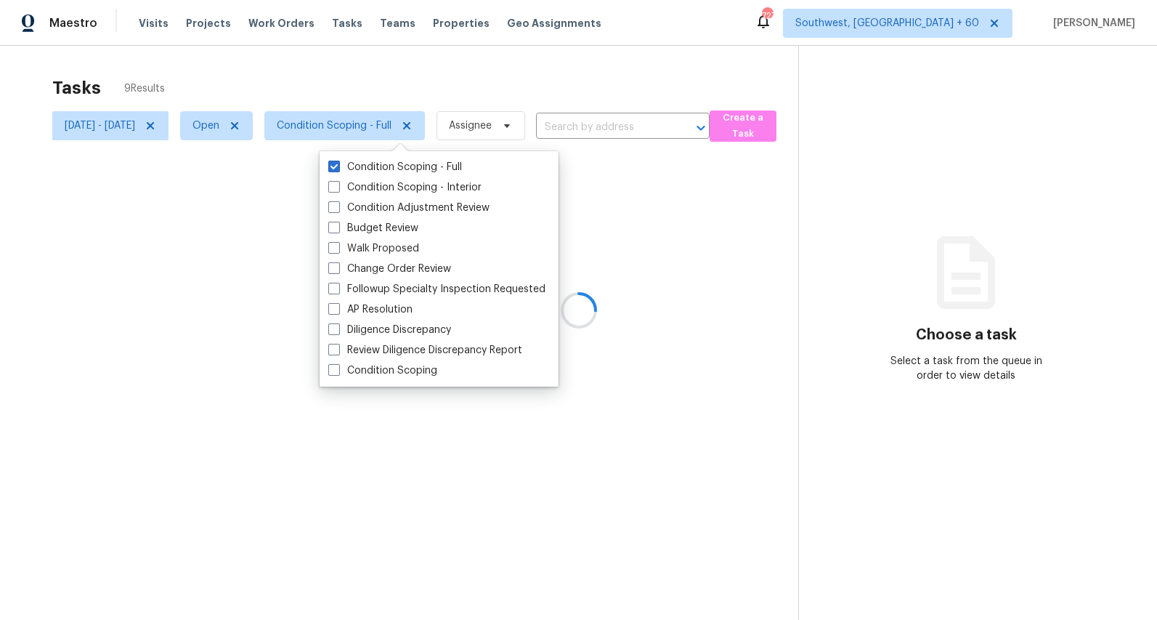
click at [288, 58] on div at bounding box center [578, 310] width 1157 height 620
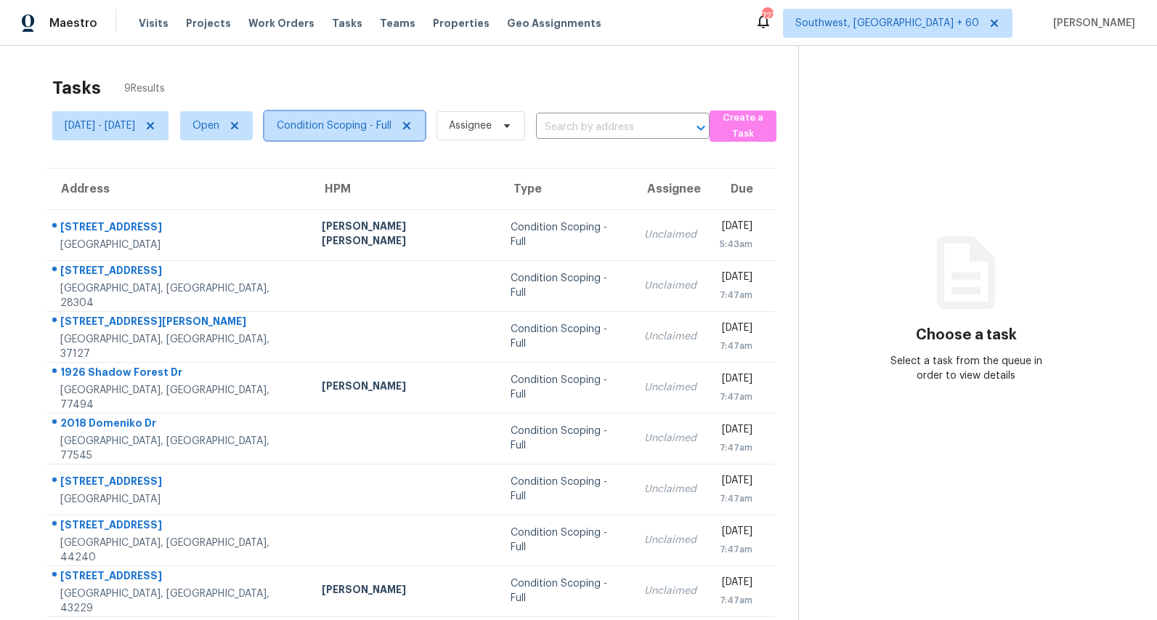
click at [405, 134] on span "Condition Scoping - Full" at bounding box center [344, 125] width 161 height 29
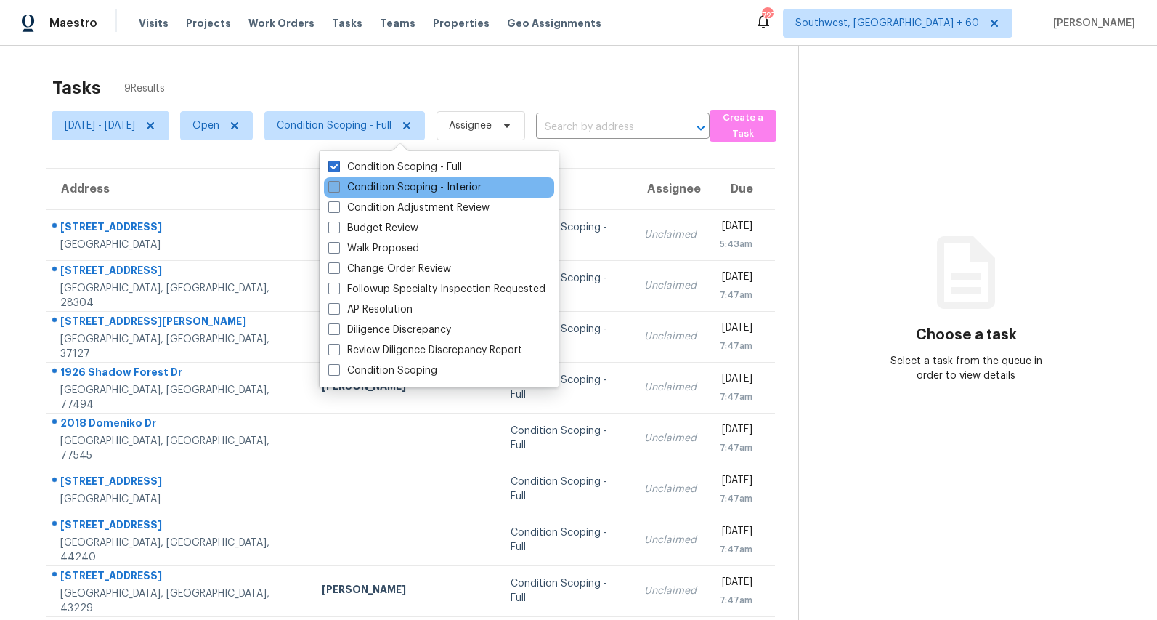
click at [381, 188] on label "Condition Scoping - Interior" at bounding box center [404, 187] width 153 height 15
click at [338, 188] on input "Condition Scoping - Interior" at bounding box center [332, 184] width 9 height 9
checkbox input "true"
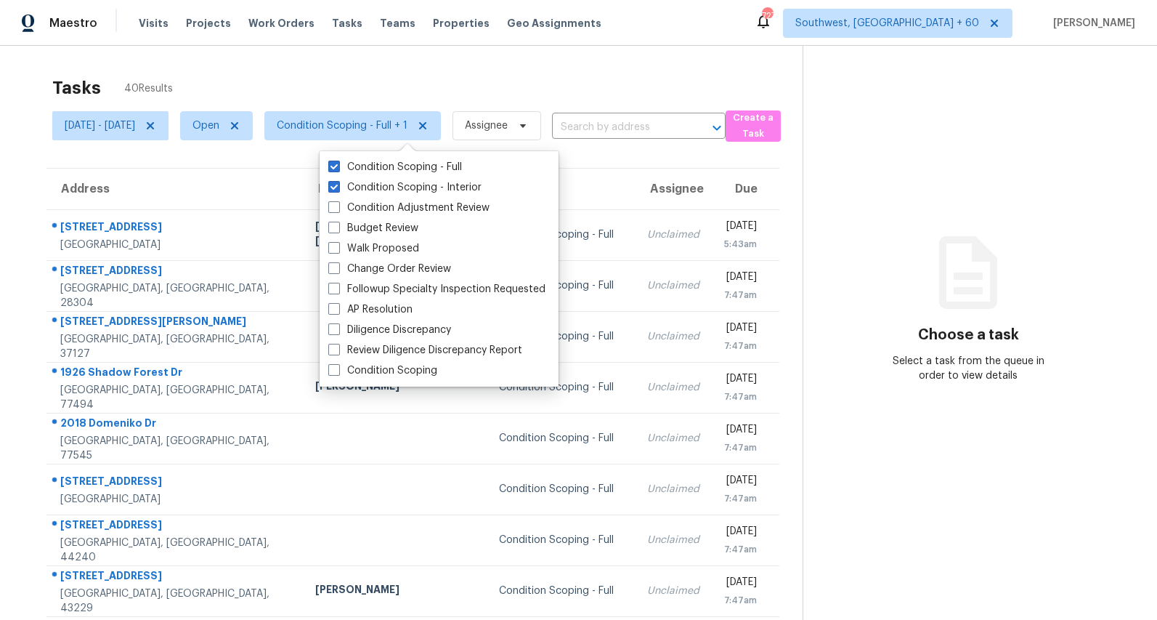
click at [329, 67] on div "Tasks 40 Results [DATE] - [DATE] Open Condition Scoping - Full + 1 Assignee ​ C…" at bounding box center [578, 401] width 1157 height 711
